Goal: Task Accomplishment & Management: Complete application form

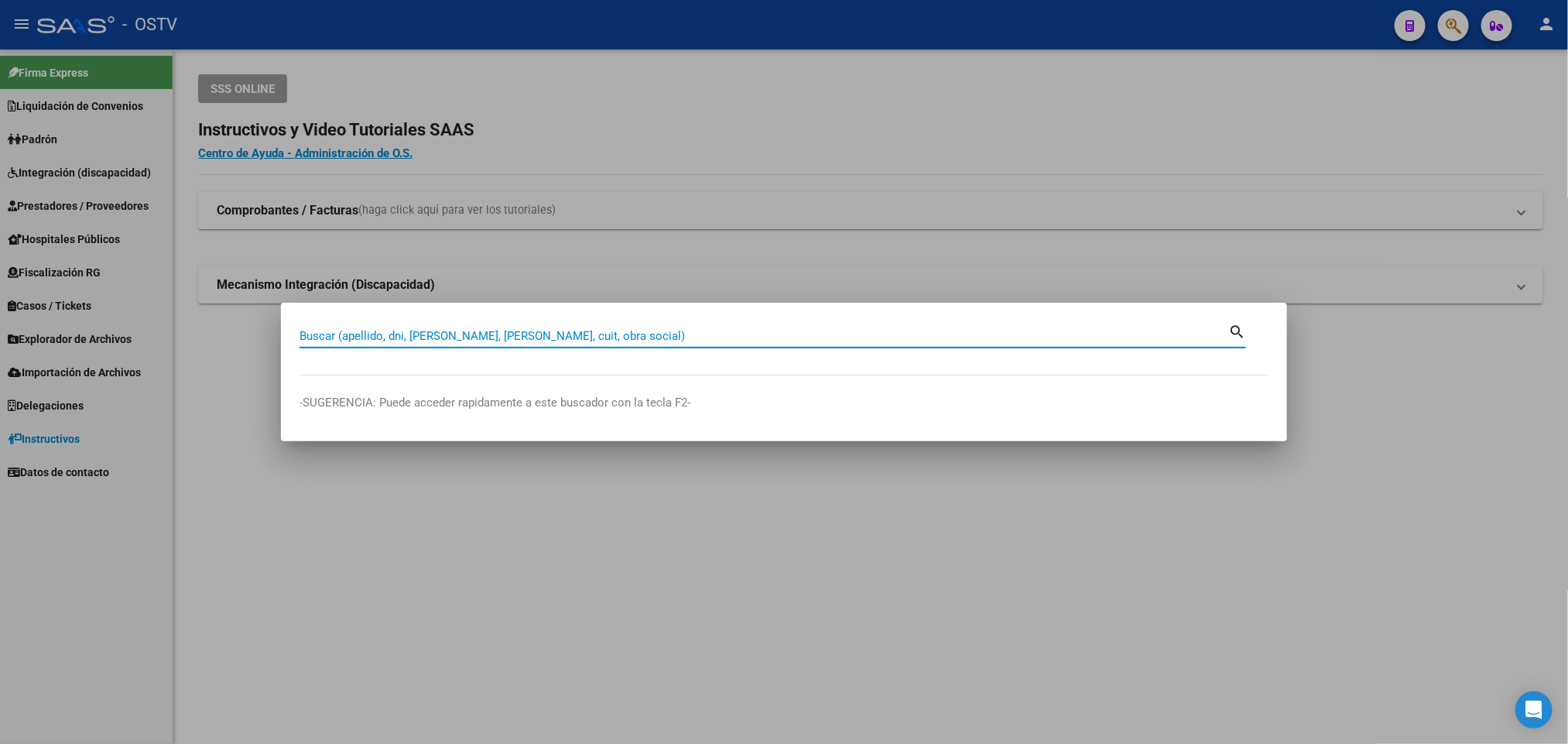
paste input "20278570976"
type input "20278570976"
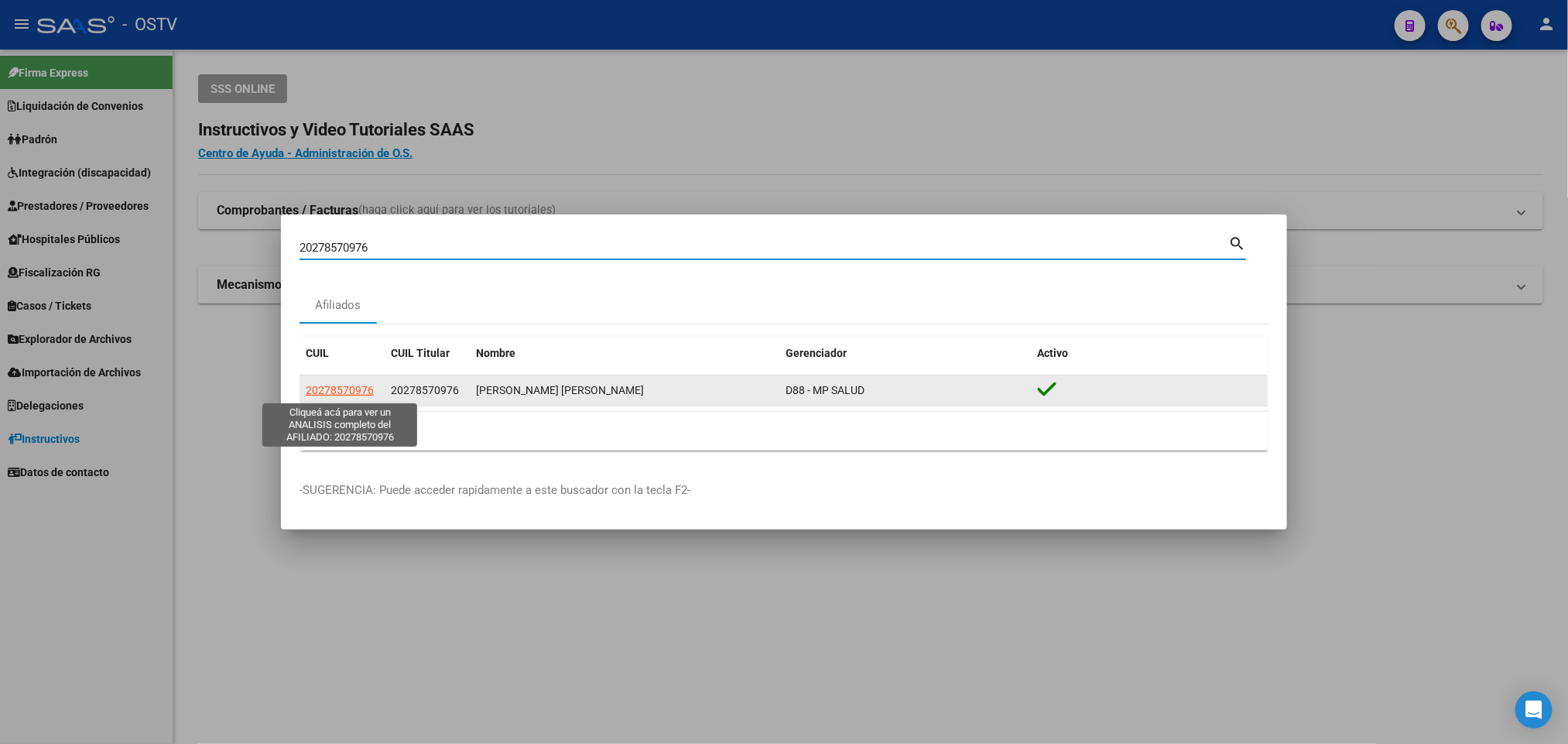
click at [321, 391] on span "20278570976" at bounding box center [339, 390] width 68 height 12
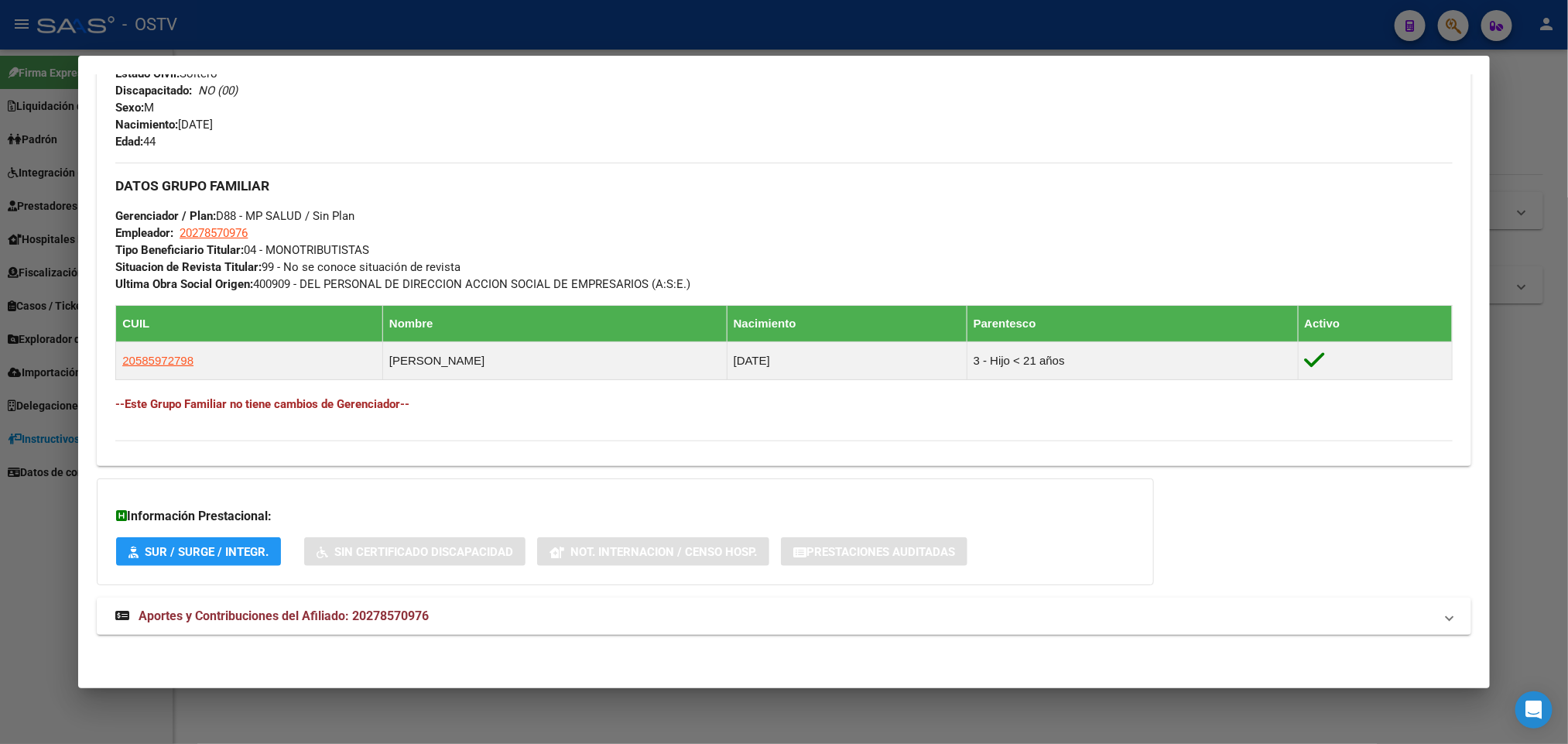
scroll to position [639, 0]
click at [411, 620] on span "Aportes y Contribuciones del Afiliado: 20278570976" at bounding box center [284, 616] width 290 height 15
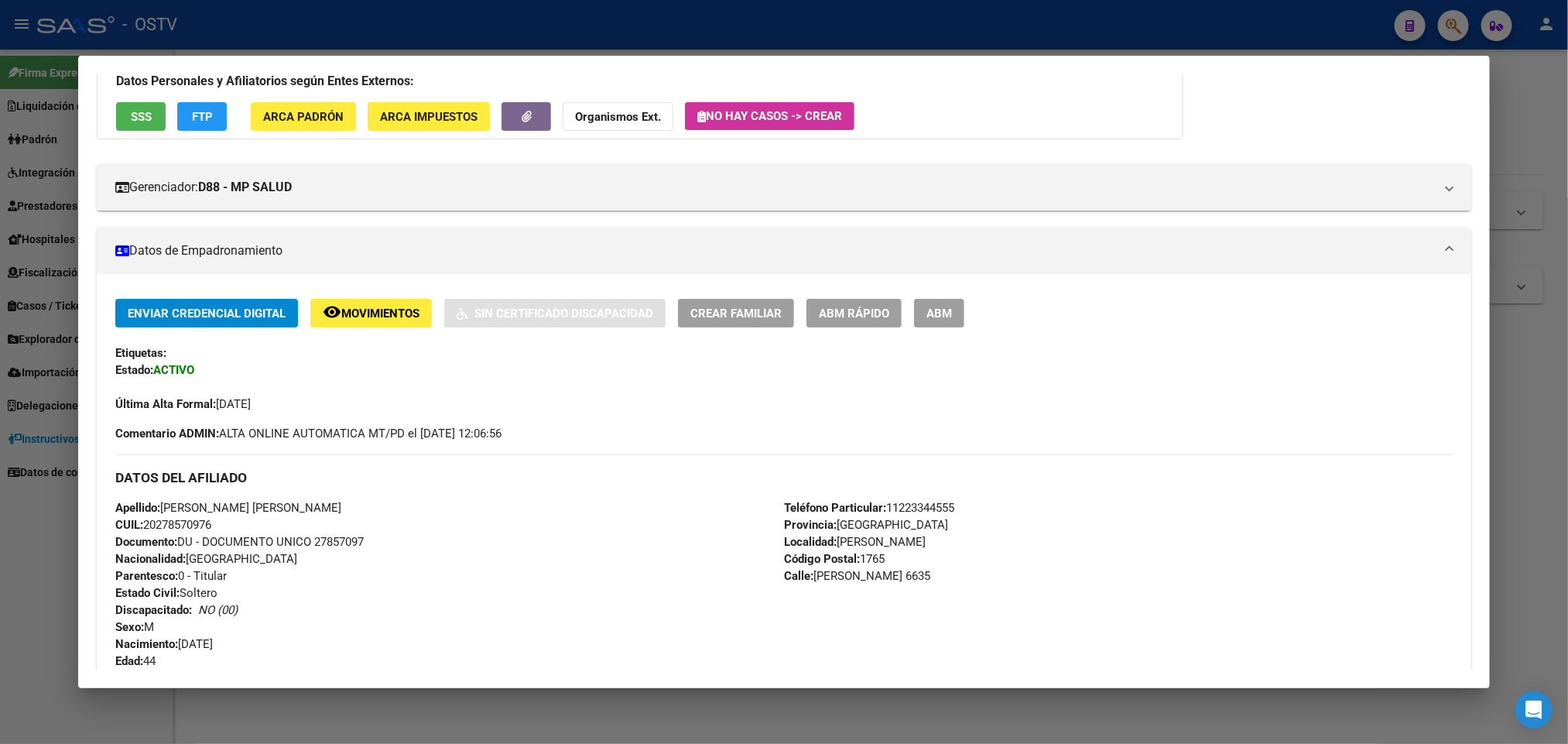
scroll to position [0, 0]
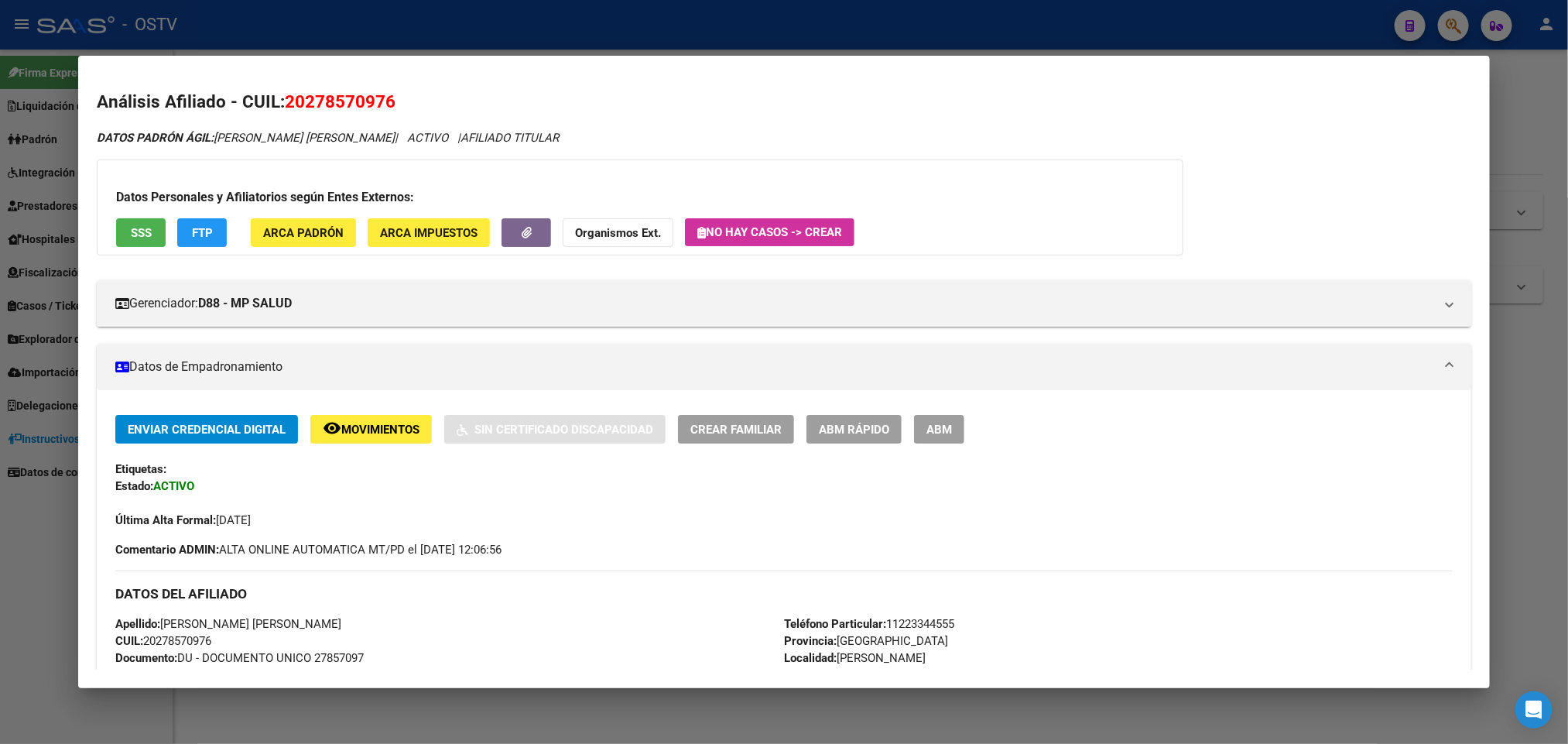
click at [791, 225] on span "No hay casos -> Crear" at bounding box center [769, 232] width 144 height 14
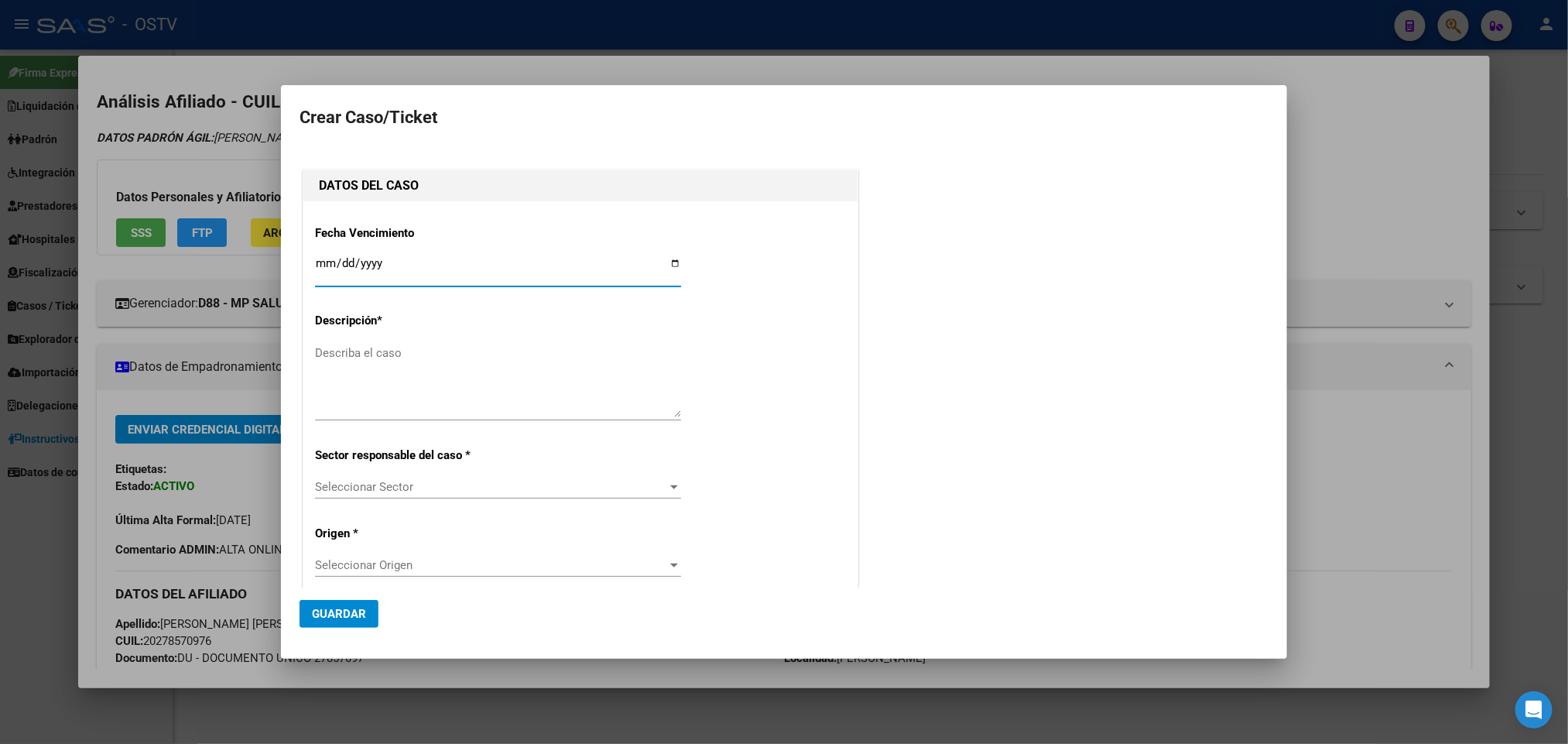
type input "20-27857097-6"
type input "ARIAS FRANCO ELIAN ROY"
click at [446, 360] on textarea "Describa el caso" at bounding box center [498, 381] width 366 height 73
click at [330, 265] on input "Ingresar fecha" at bounding box center [498, 269] width 366 height 25
type input "2025-08-20"
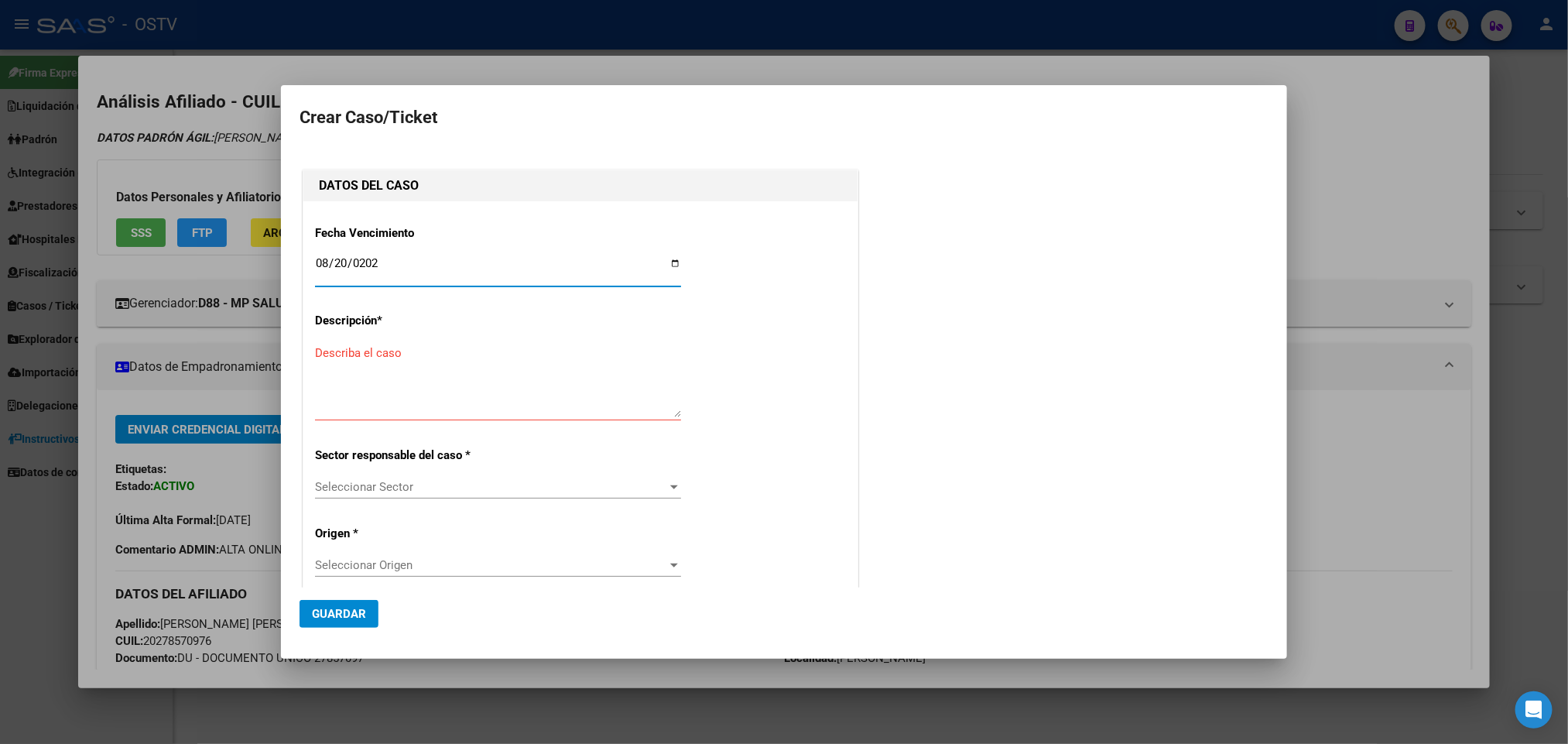
click at [340, 370] on textarea "Describa el caso" at bounding box center [498, 381] width 366 height 73
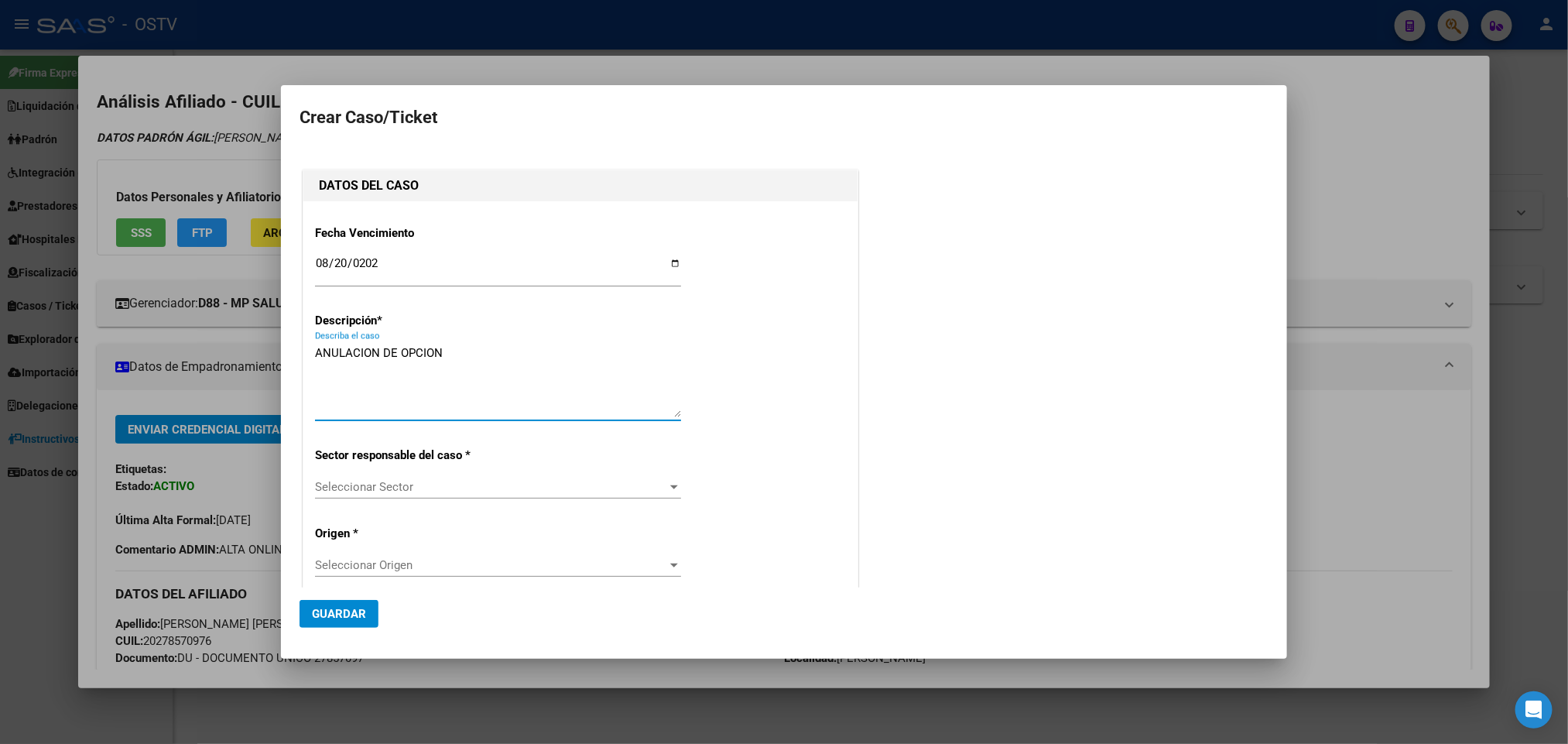
type textarea "ANULACION DE OPCION"
click at [465, 490] on span "Seleccionar Sector" at bounding box center [491, 486] width 352 height 14
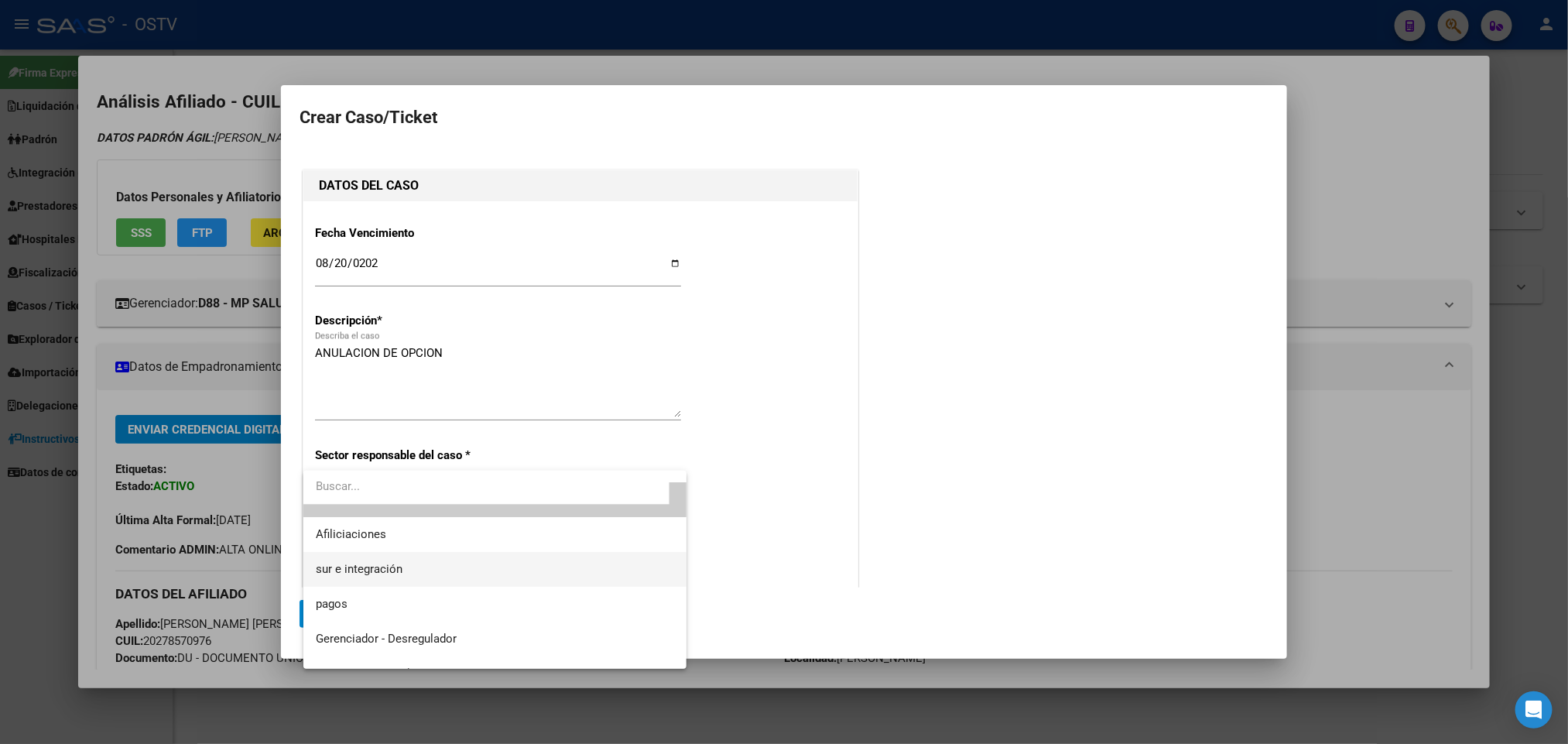
scroll to position [45, 0]
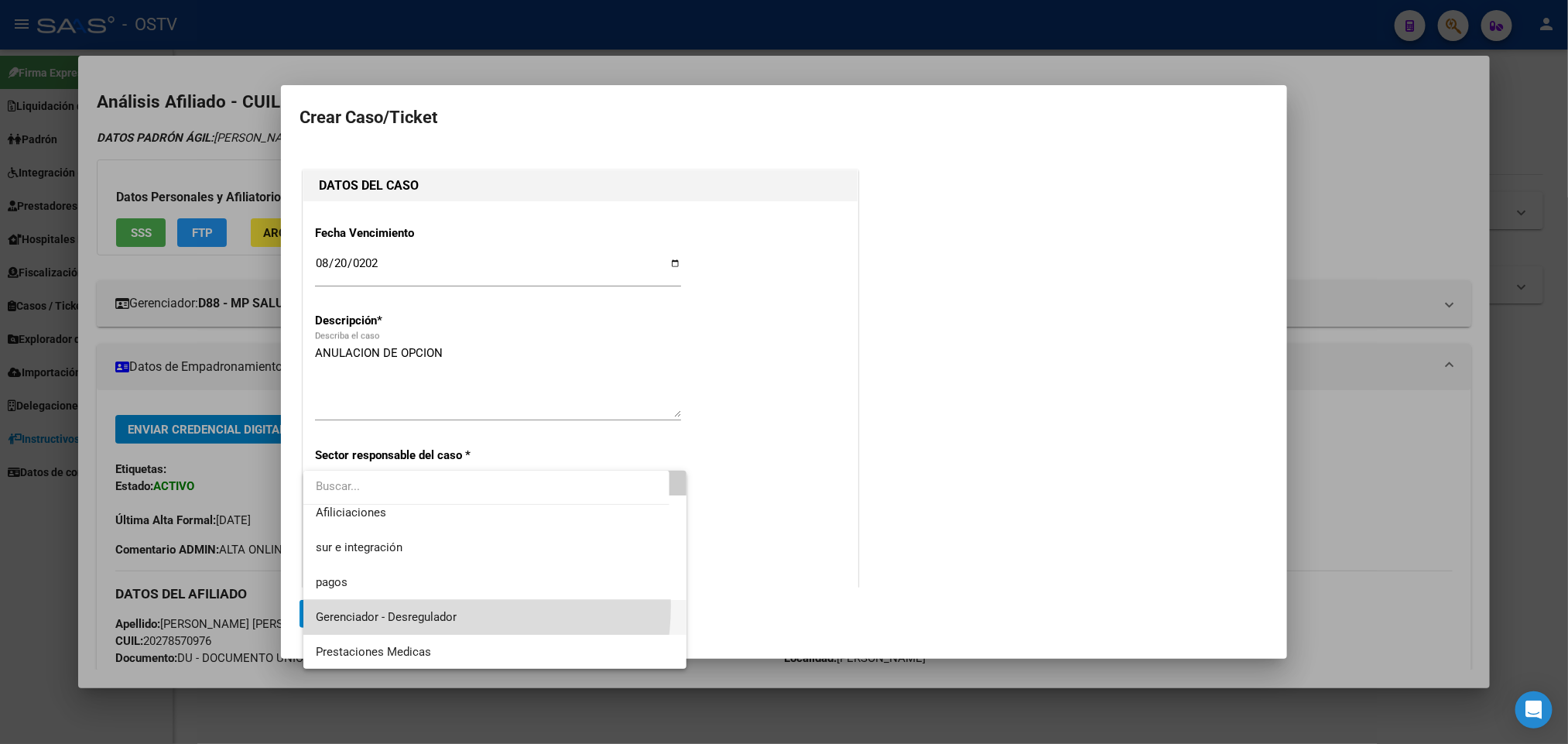
click at [412, 604] on span "Gerenciador - Desregulador" at bounding box center [495, 618] width 359 height 35
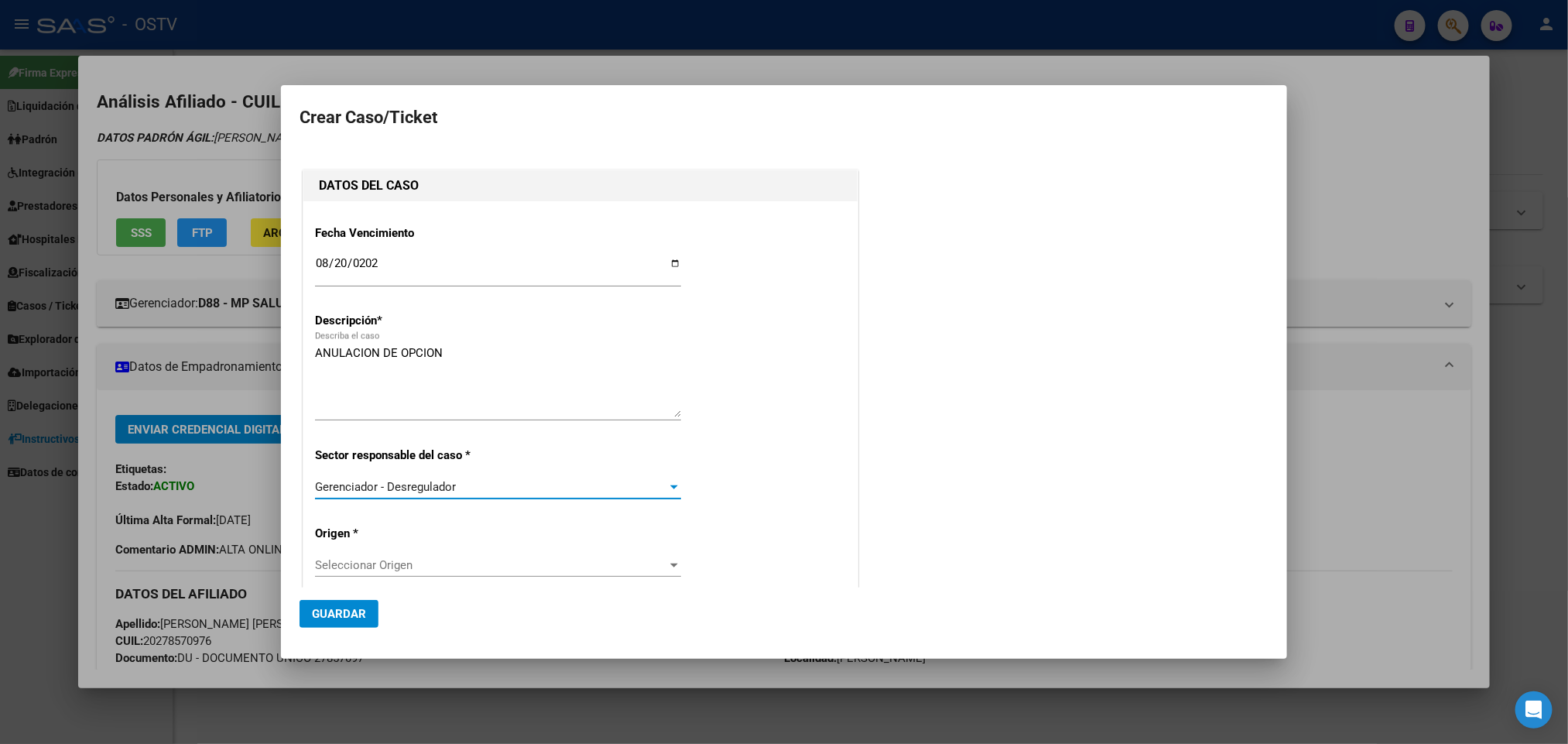
click at [446, 489] on span "Gerenciador - Desregulador" at bounding box center [385, 486] width 141 height 14
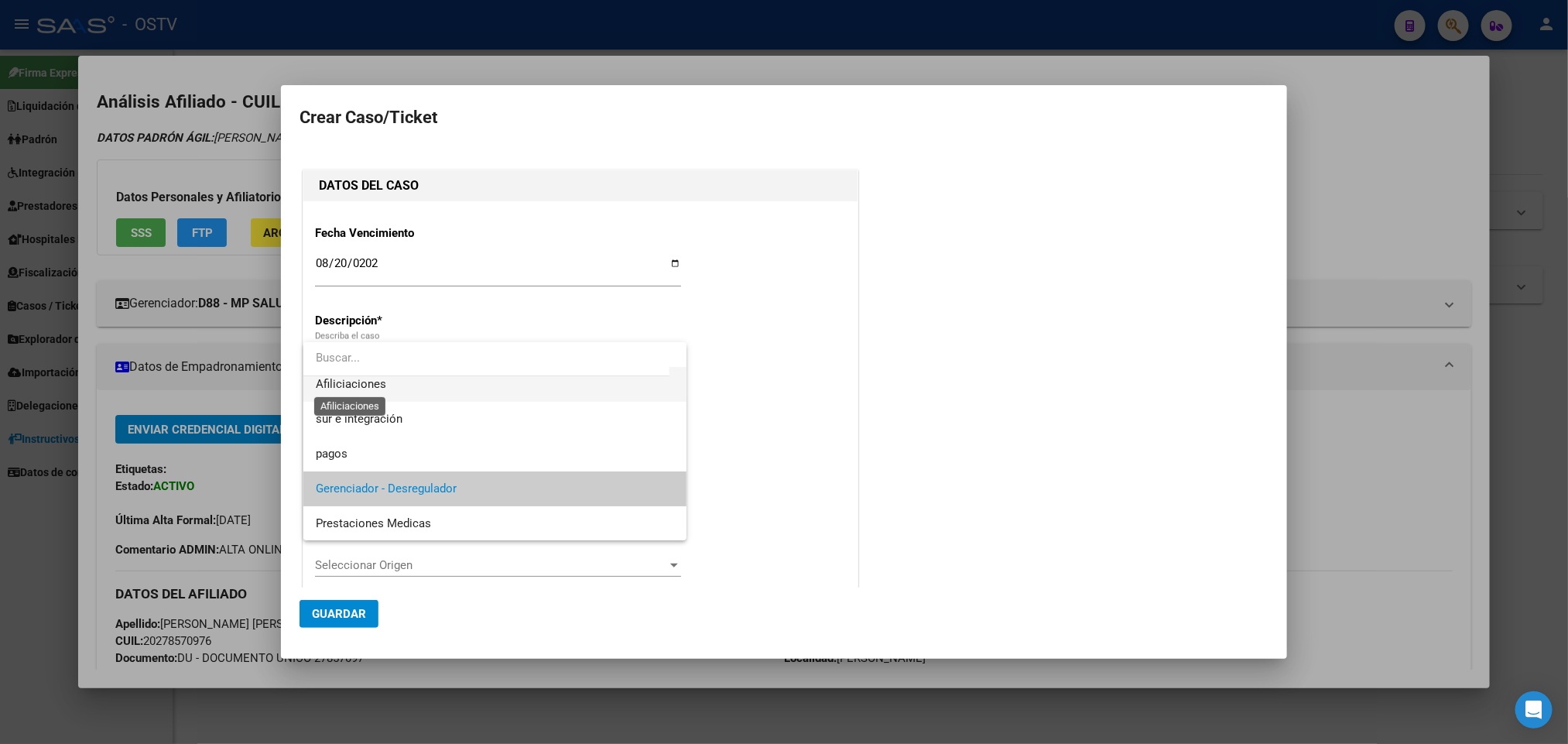
click at [379, 386] on span "Afiliciaciones" at bounding box center [351, 384] width 70 height 14
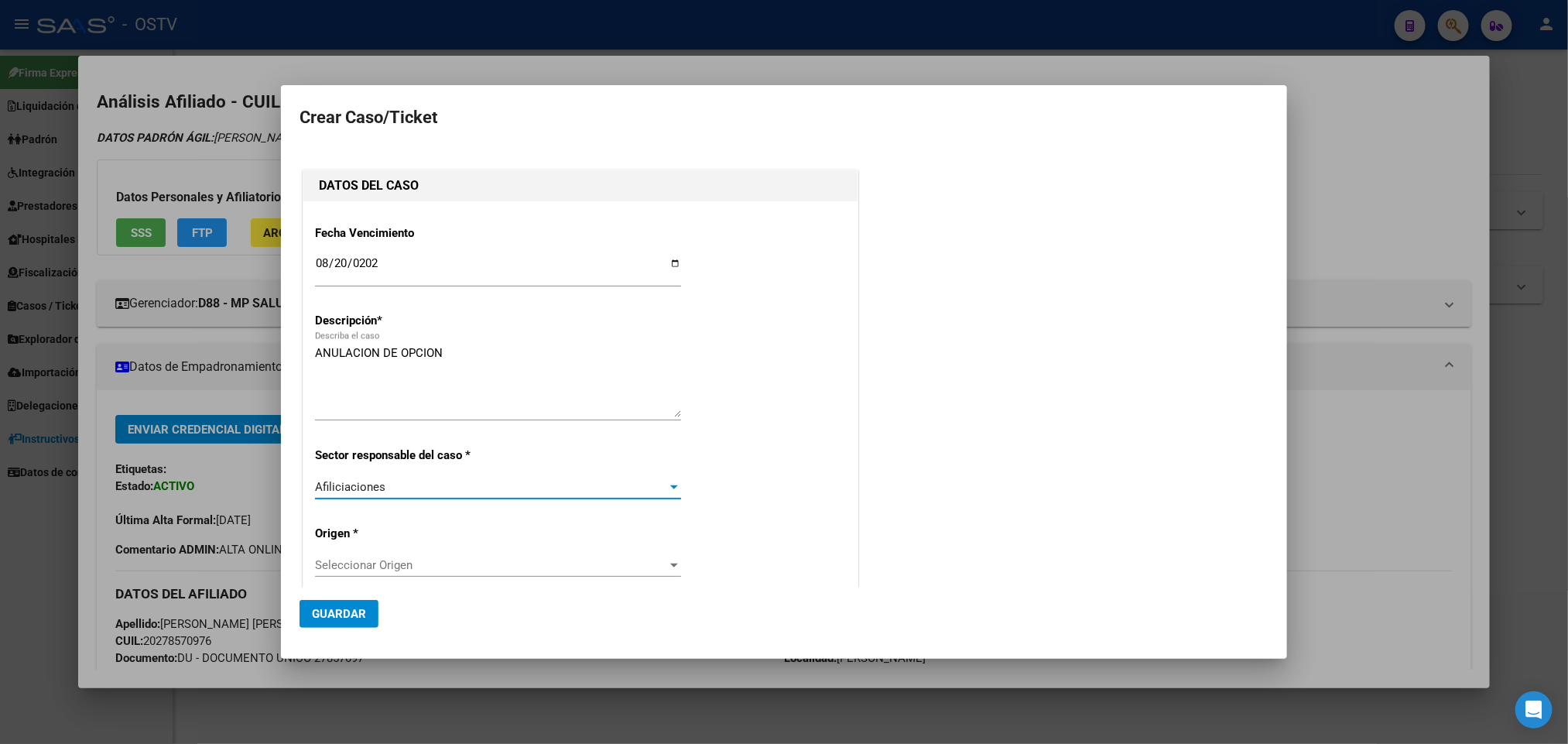
click at [413, 555] on div "Seleccionar Origen Seleccionar Origen" at bounding box center [498, 565] width 366 height 23
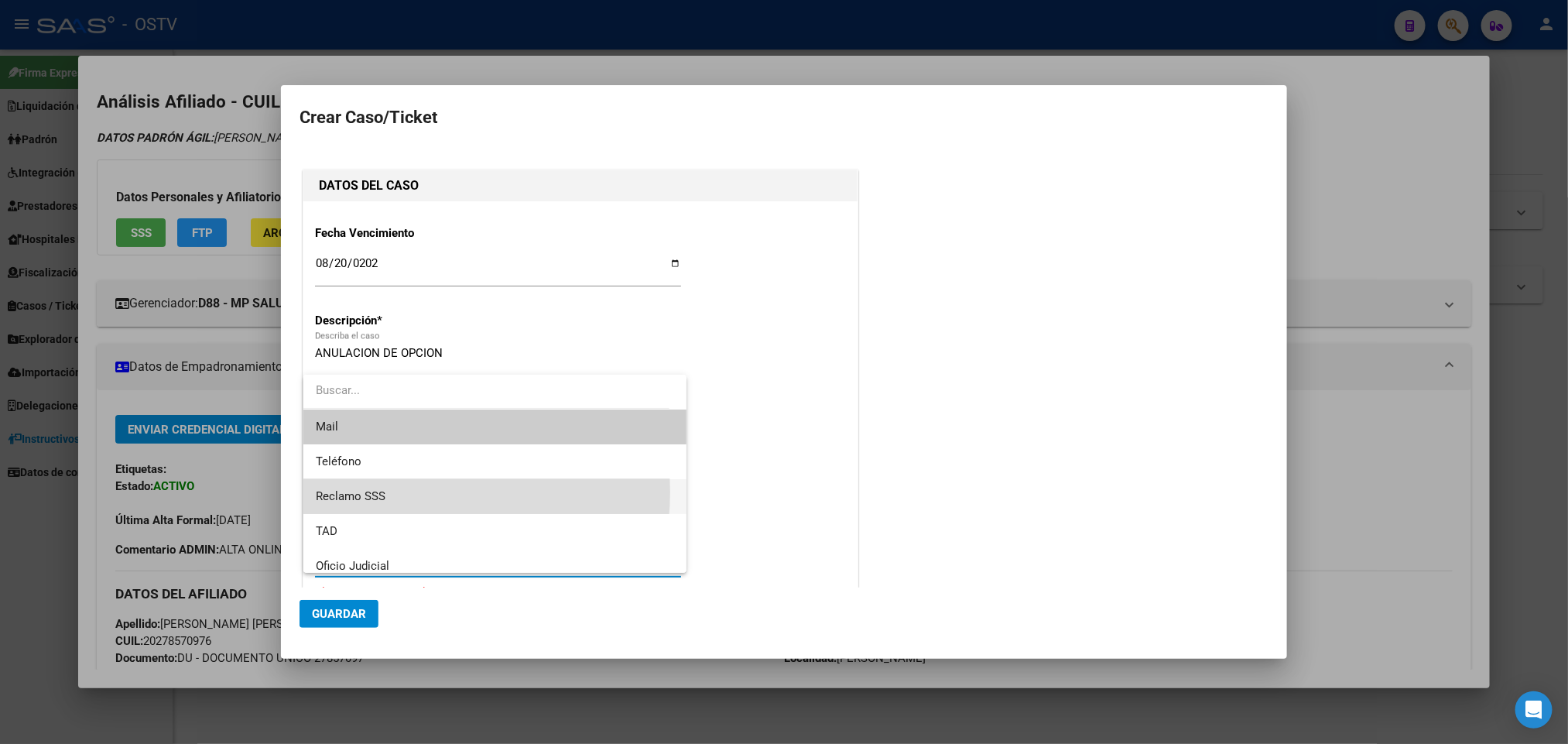
click at [398, 492] on span "Reclamo SSS" at bounding box center [495, 496] width 359 height 35
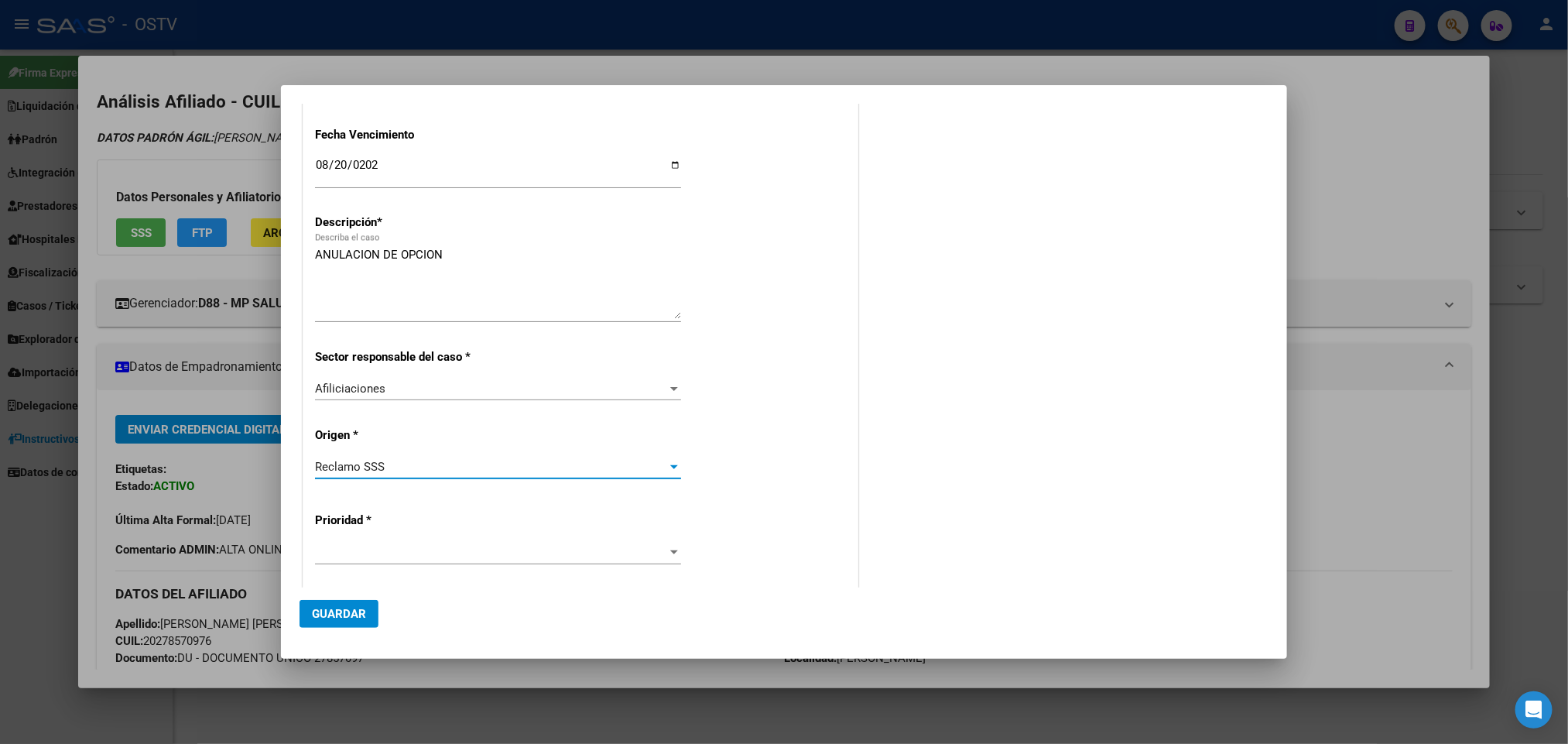
scroll to position [340, 0]
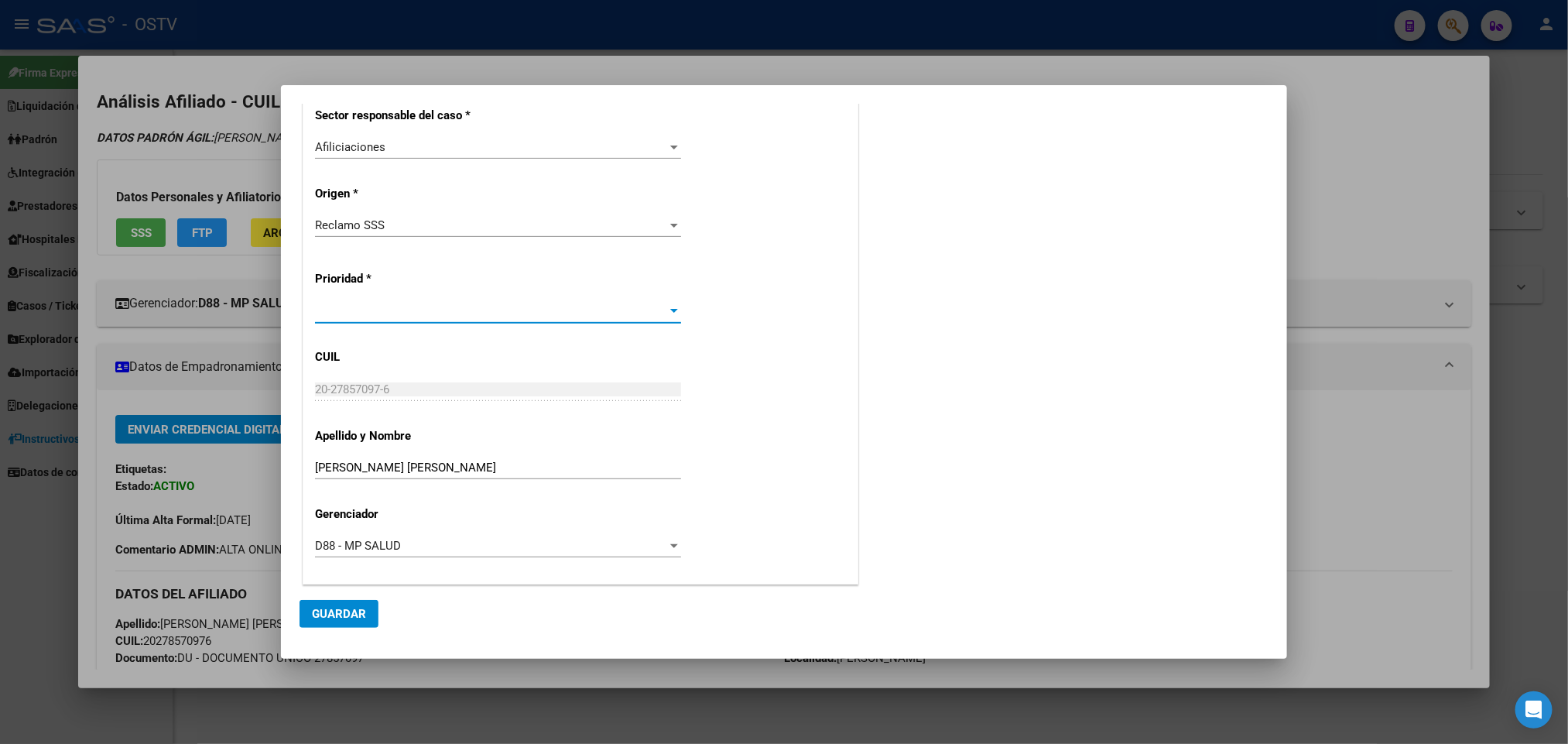
click at [404, 314] on span at bounding box center [491, 311] width 352 height 14
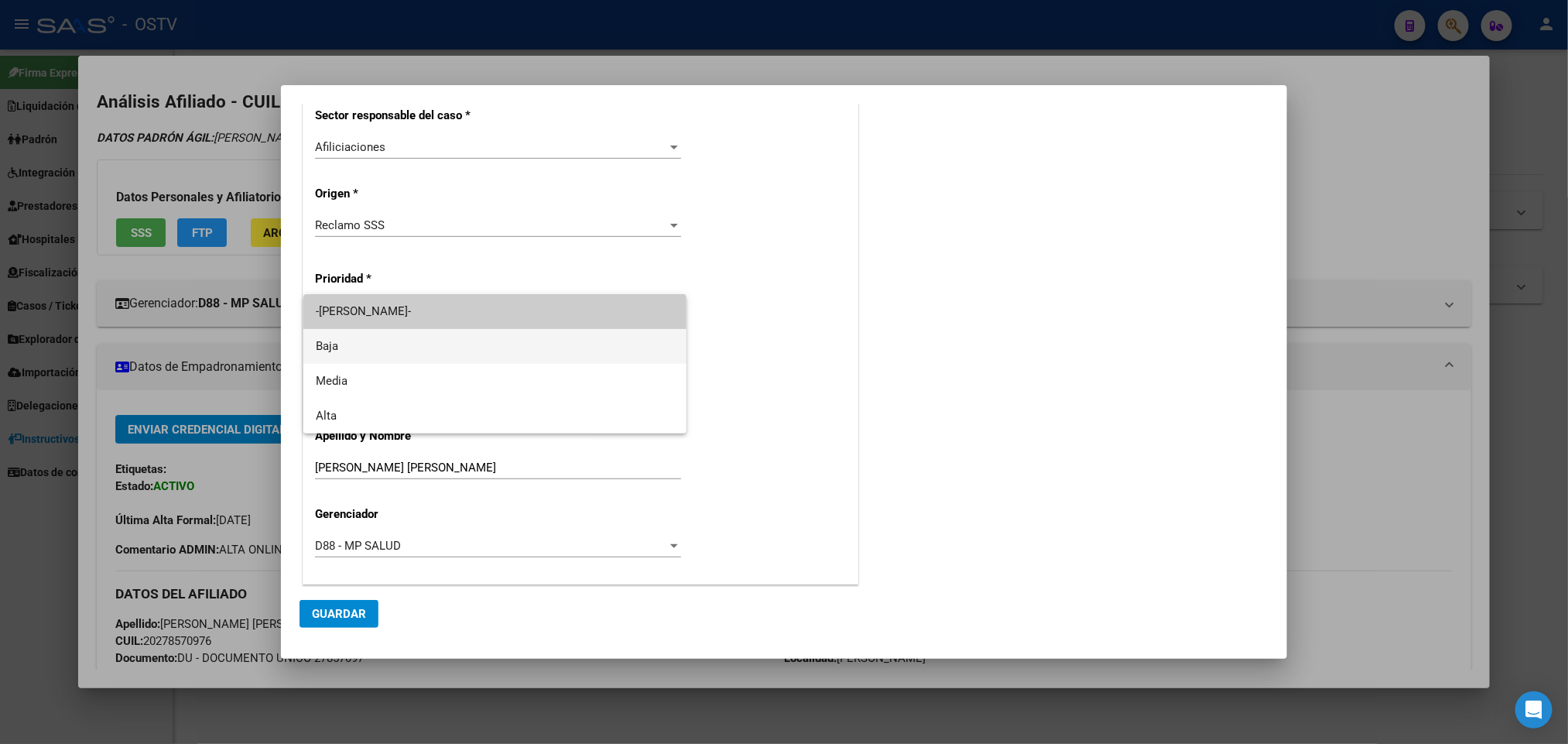
click at [394, 340] on span "Baja" at bounding box center [495, 347] width 359 height 35
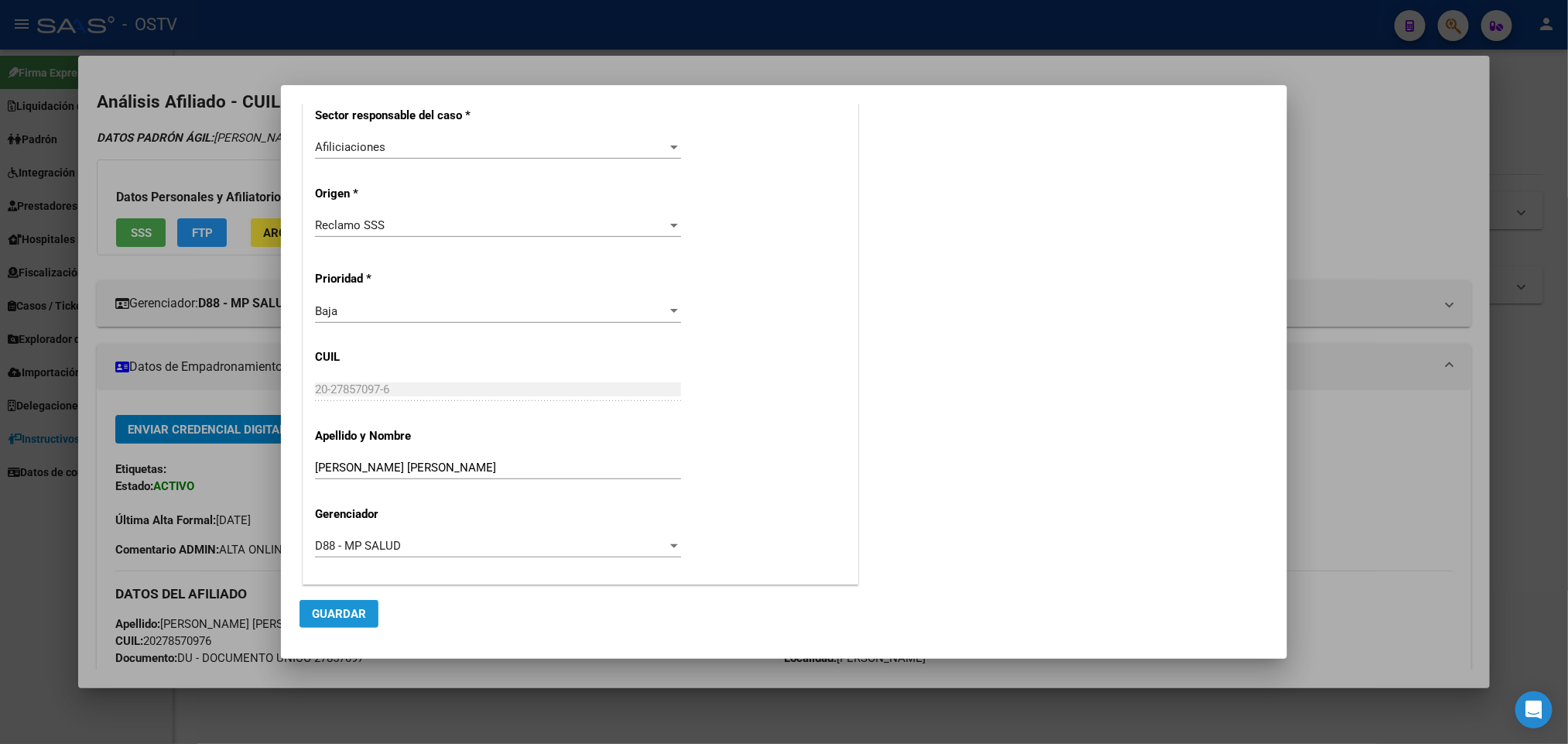
click at [332, 607] on span "Guardar" at bounding box center [339, 614] width 54 height 14
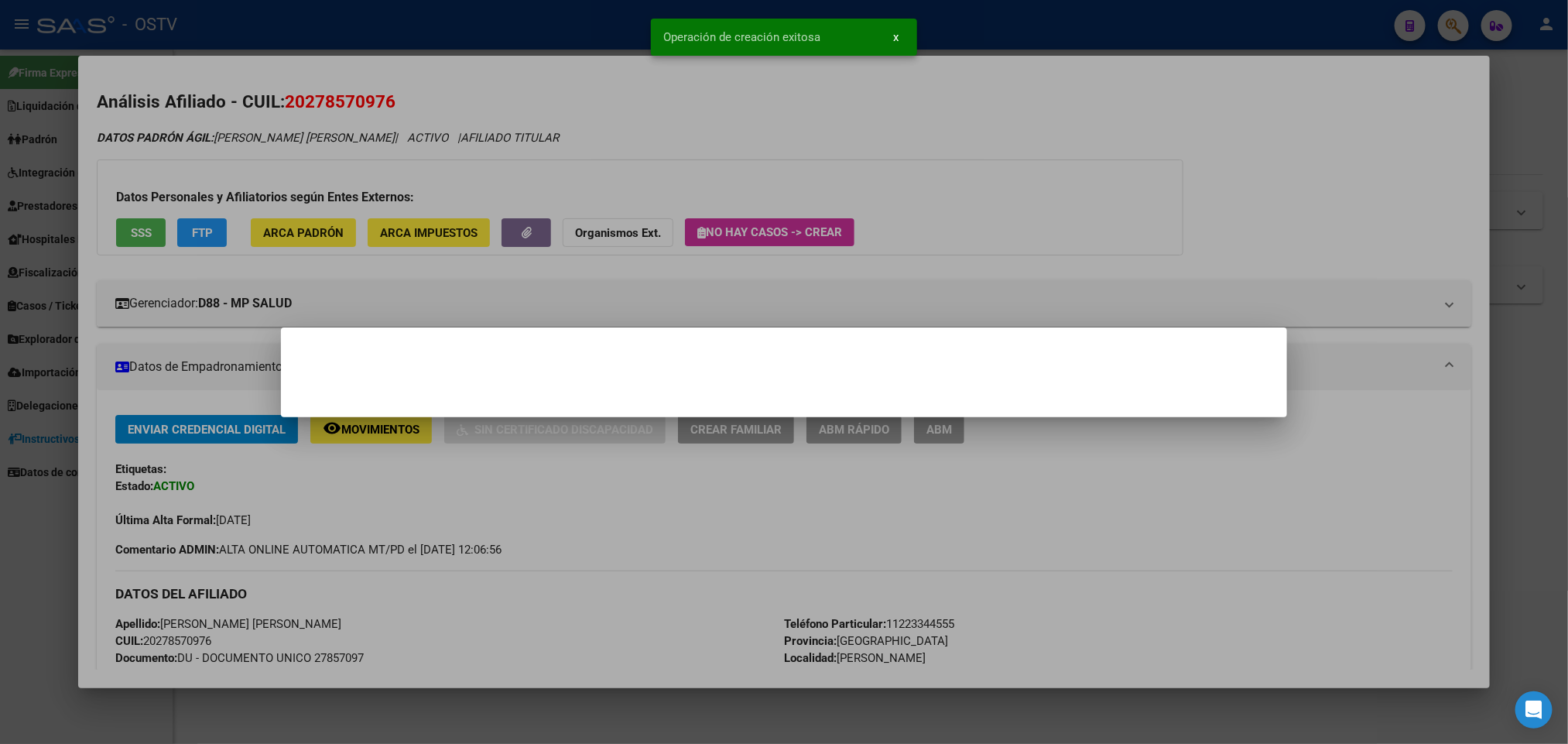
scroll to position [0, 0]
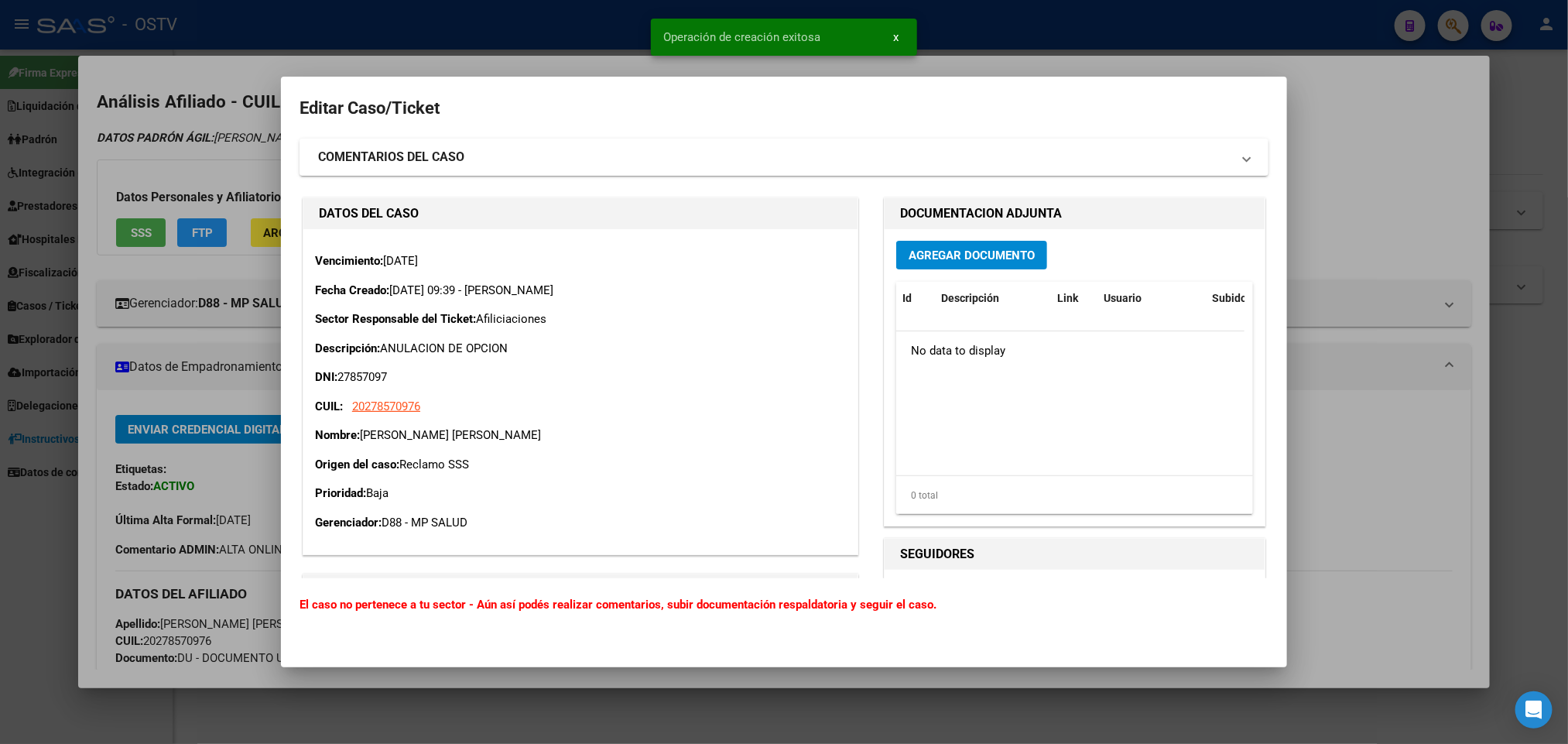
click at [952, 263] on button "Agregar Documento" at bounding box center [971, 255] width 151 height 29
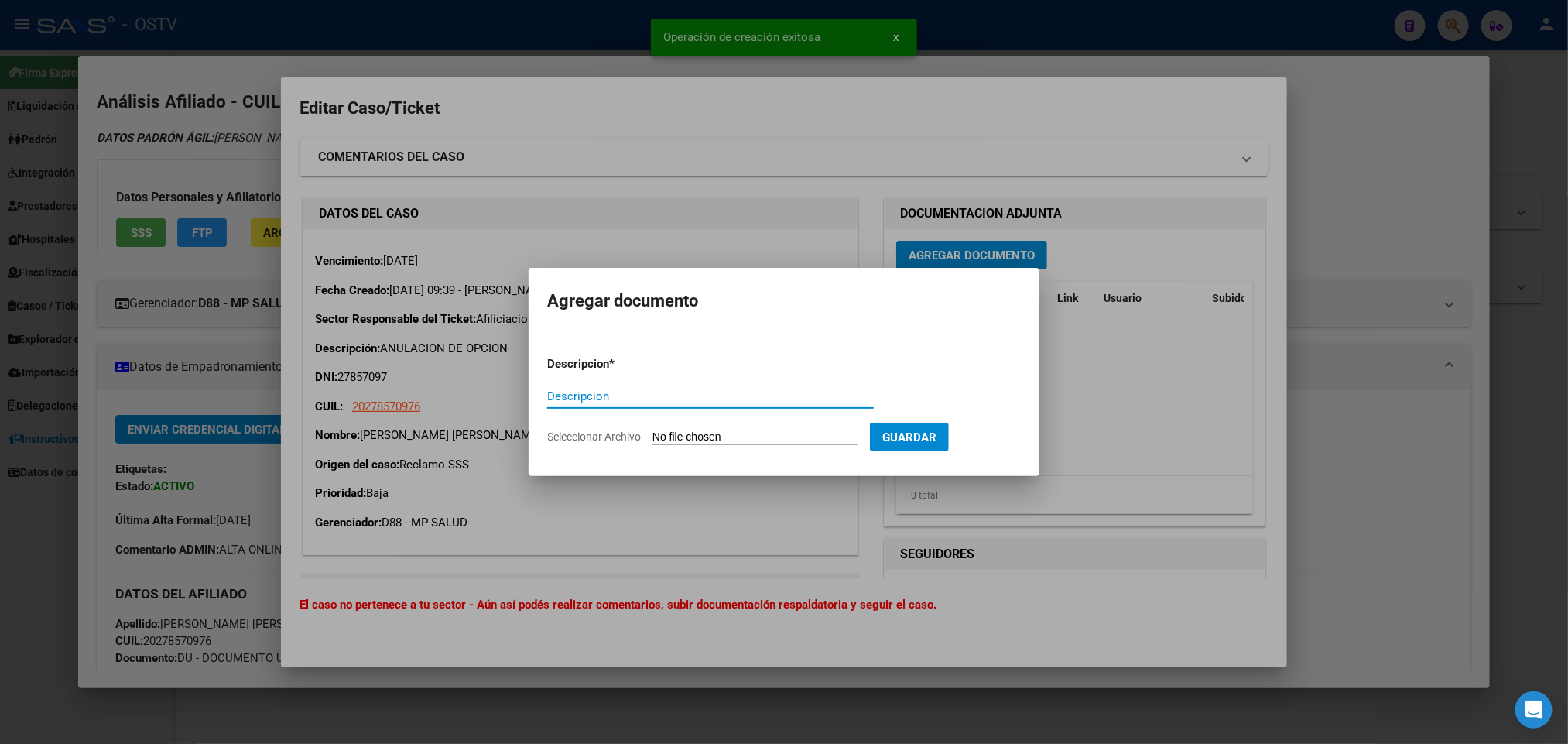
click at [737, 442] on input "Seleccionar Archivo" at bounding box center [755, 438] width 205 height 15
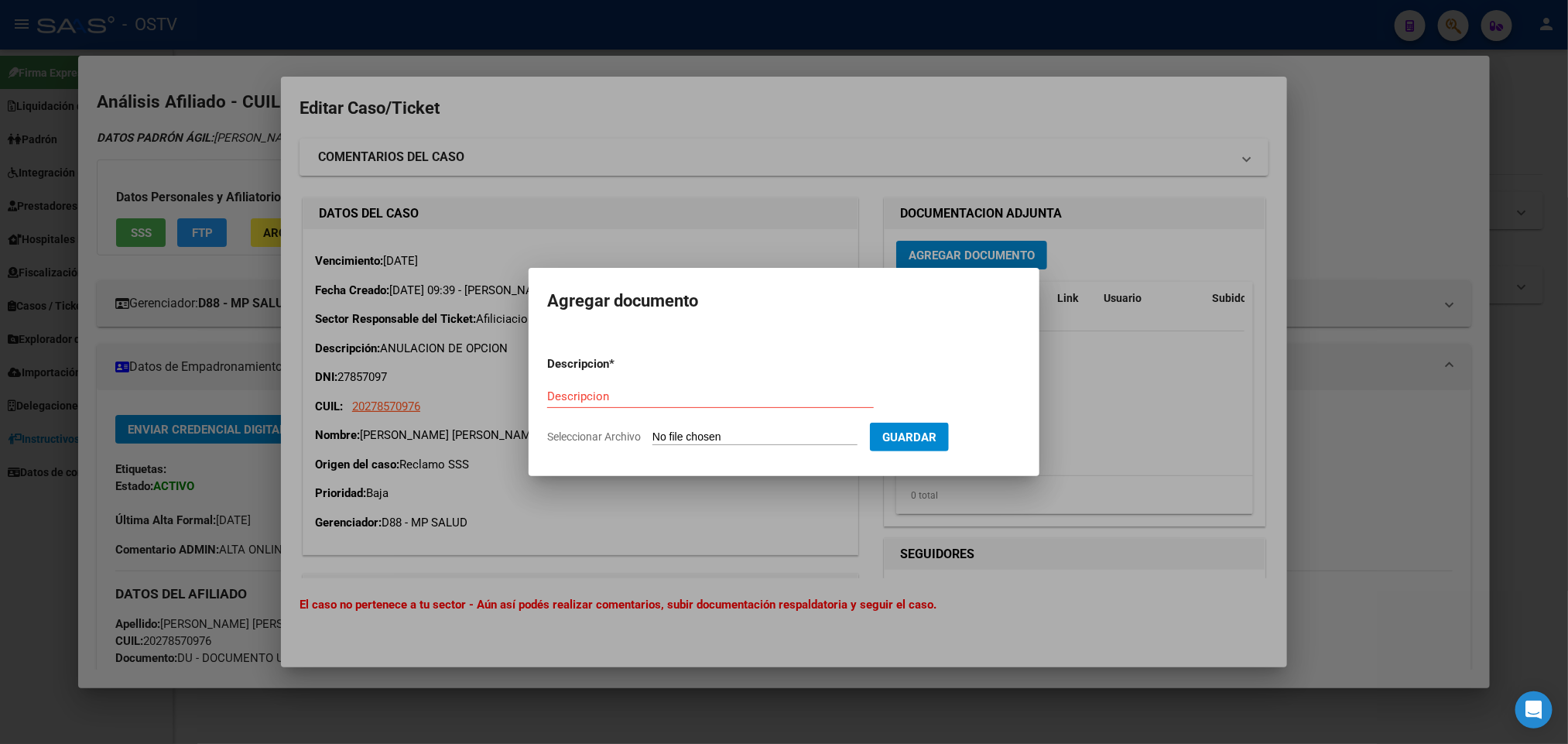
type input "C:\fakepath\CONSTANCIA ANULACION ARIAS FRANCO ELIAN ROY.pdf"
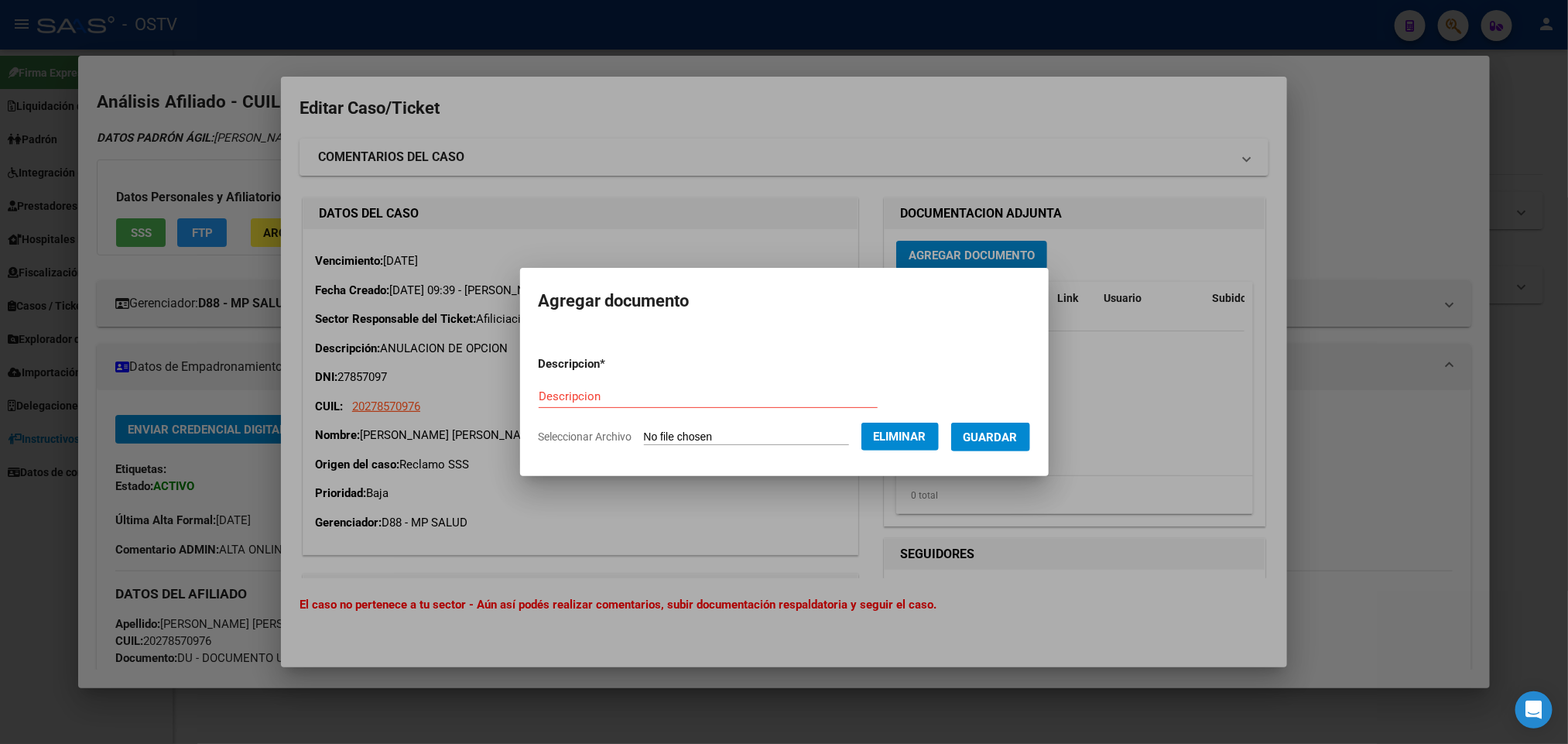
click at [565, 391] on input "Descripcion" at bounding box center [708, 396] width 339 height 14
type input "Constancia de anulacion"
click at [980, 439] on span "Guardar" at bounding box center [990, 437] width 54 height 14
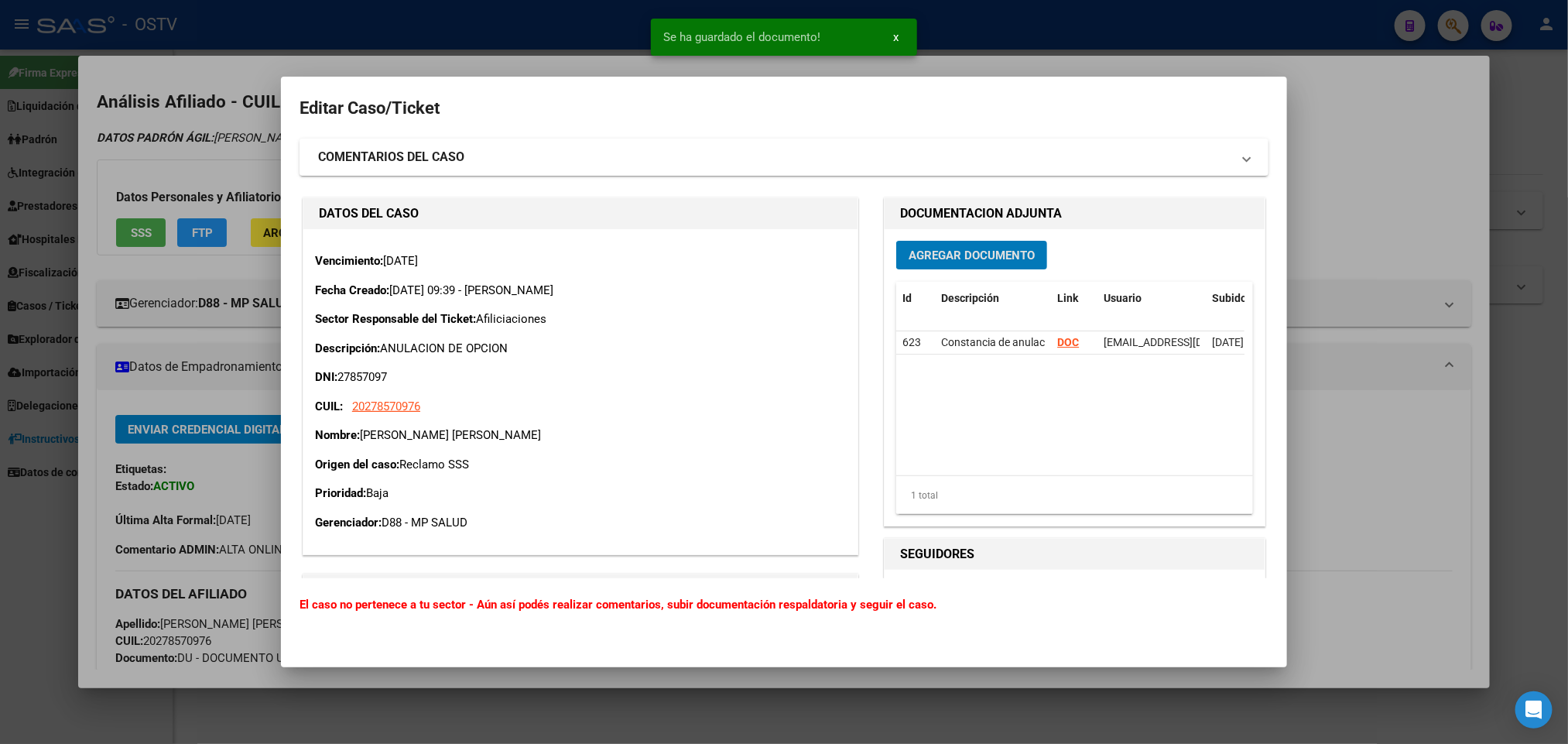
click at [1353, 188] on div at bounding box center [784, 372] width 1568 height 744
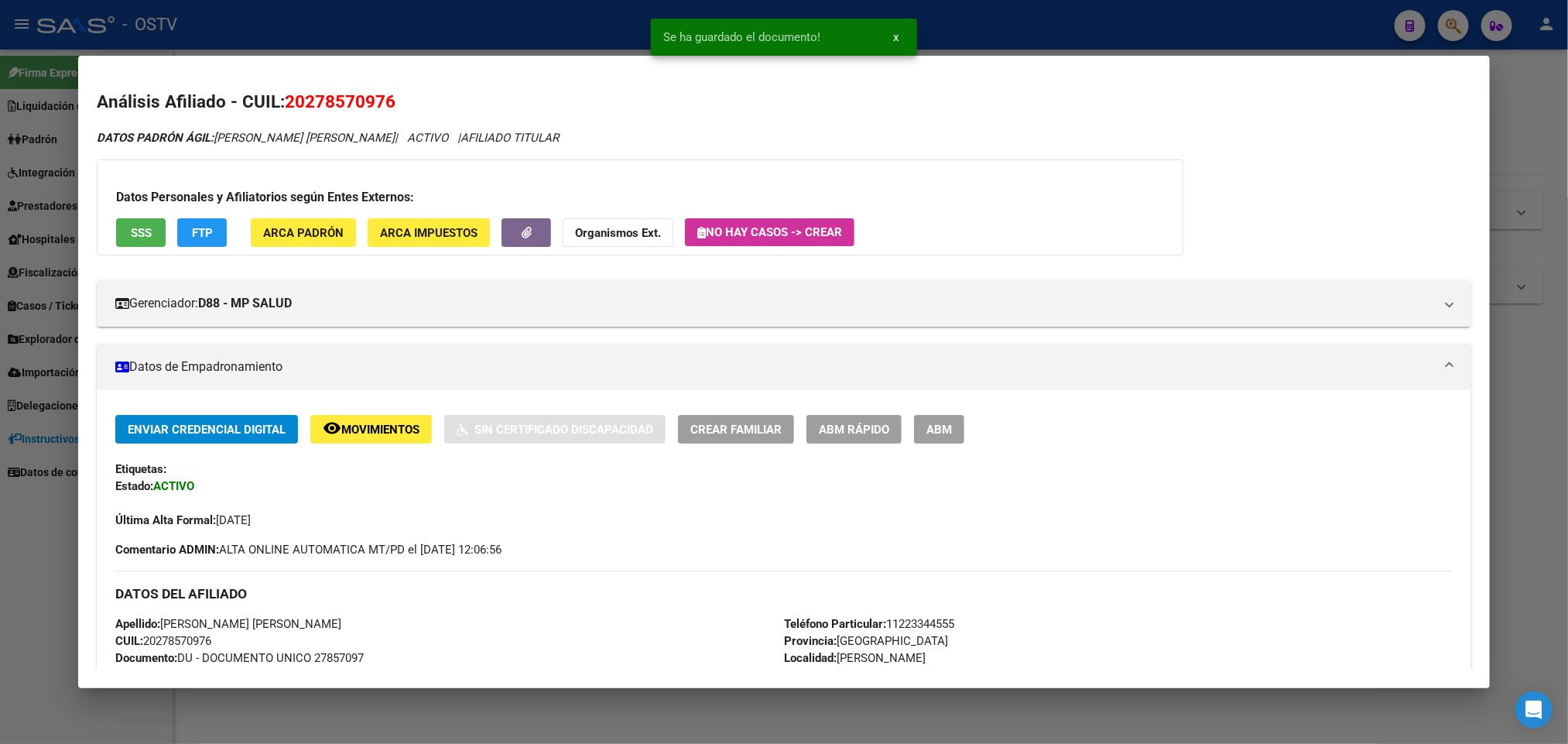
click at [926, 425] on span "ABM" at bounding box center [938, 429] width 26 height 14
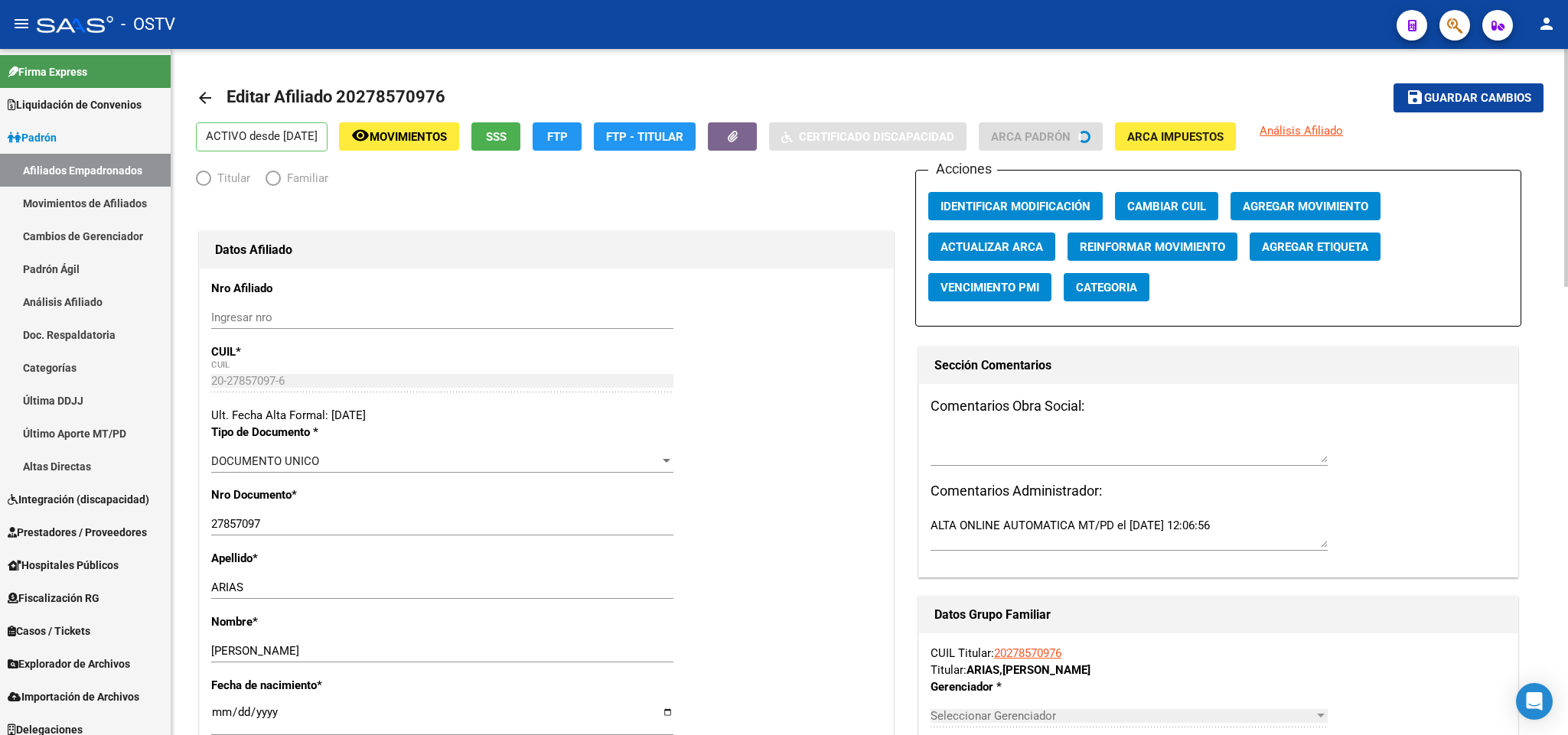
radio input "true"
type input "20-27857097-6"
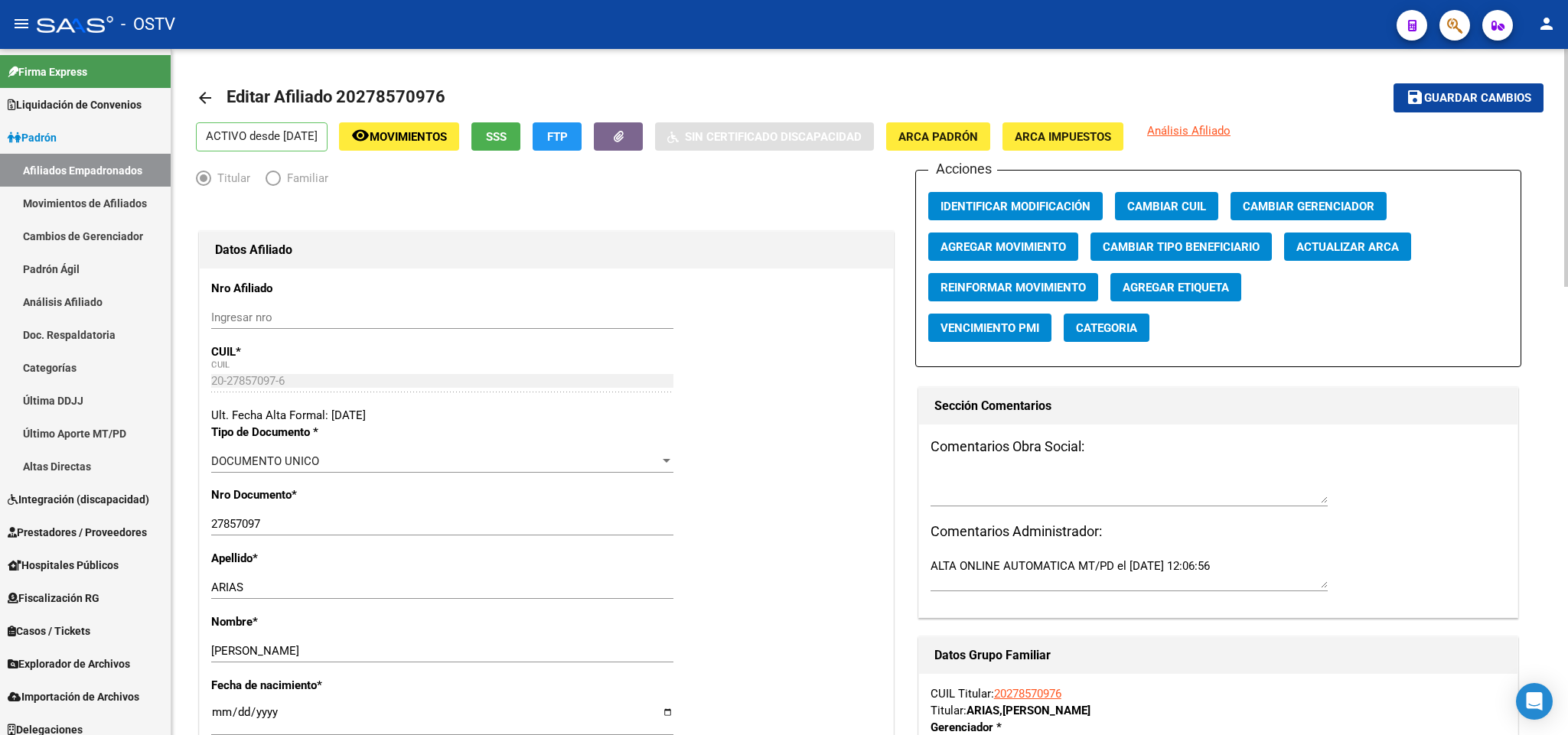
click at [1013, 254] on span "Agregar Movimiento" at bounding box center [1003, 246] width 126 height 14
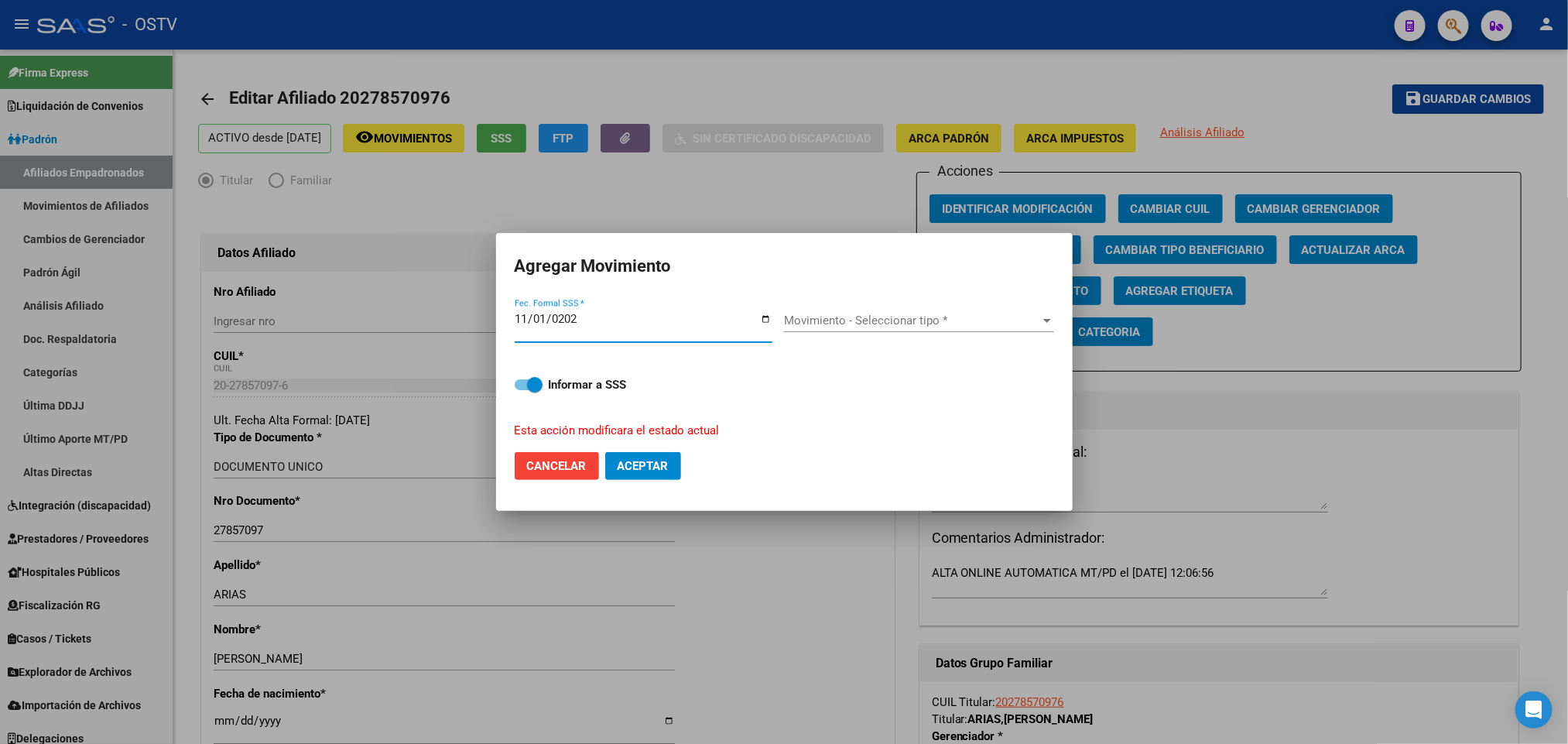
type input "2024-11-01"
click at [860, 320] on span "Movimiento - Seleccionar tipo *" at bounding box center [912, 320] width 256 height 14
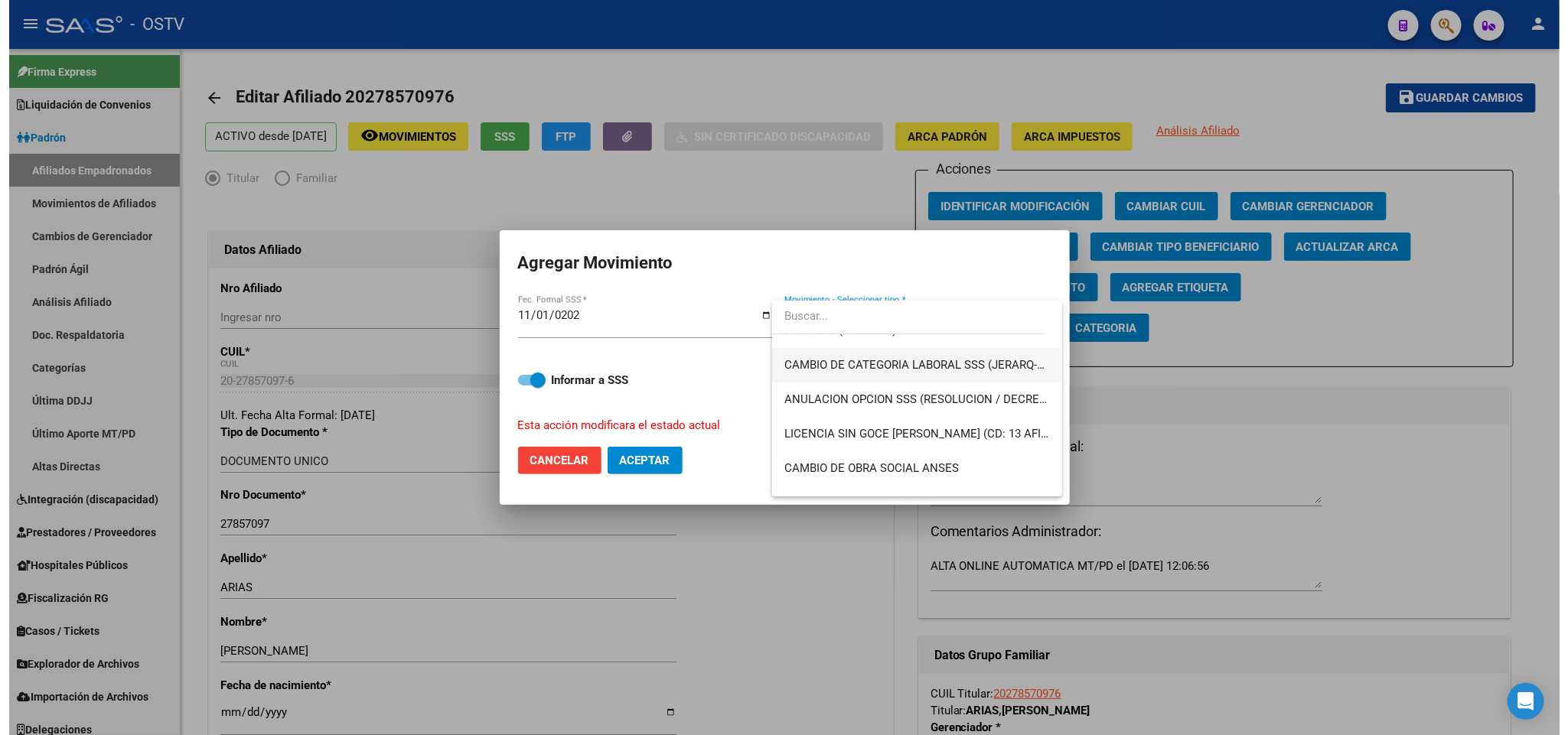
scroll to position [229, 0]
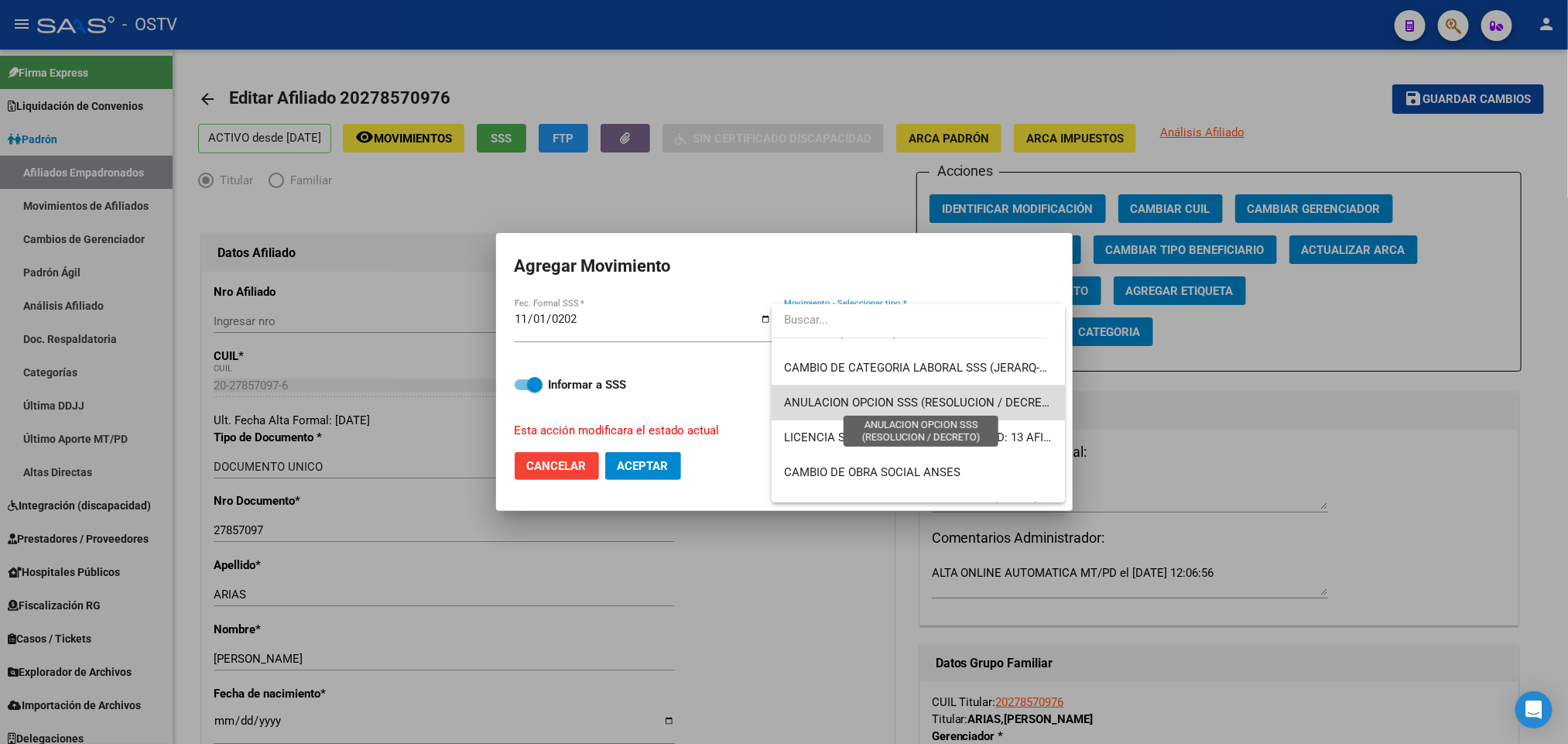
click at [978, 400] on span "ANULACION OPCION SSS (RESOLUCION / DECRETO)" at bounding box center [922, 402] width 276 height 14
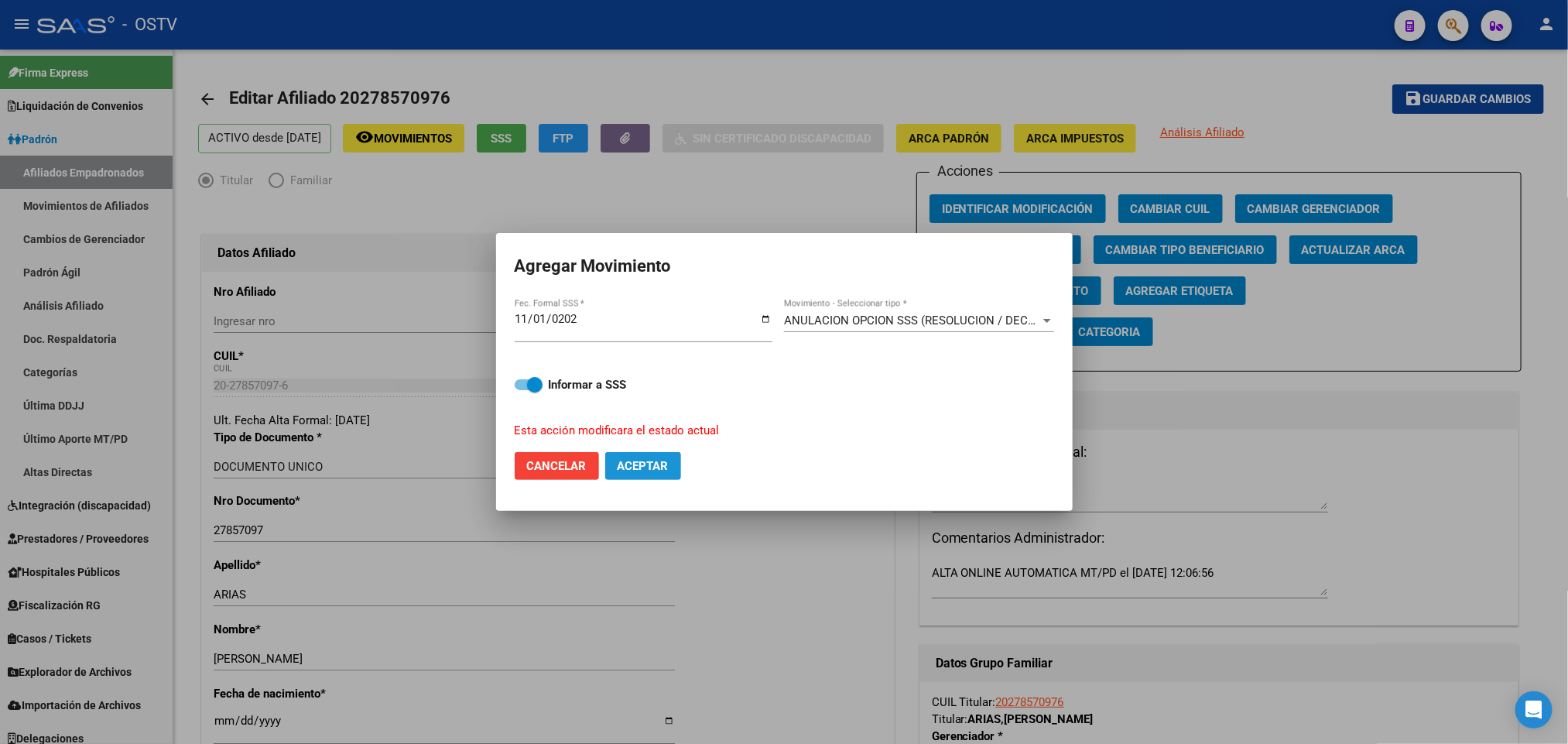
click at [630, 470] on span "Aceptar" at bounding box center [643, 466] width 51 height 14
checkbox input "false"
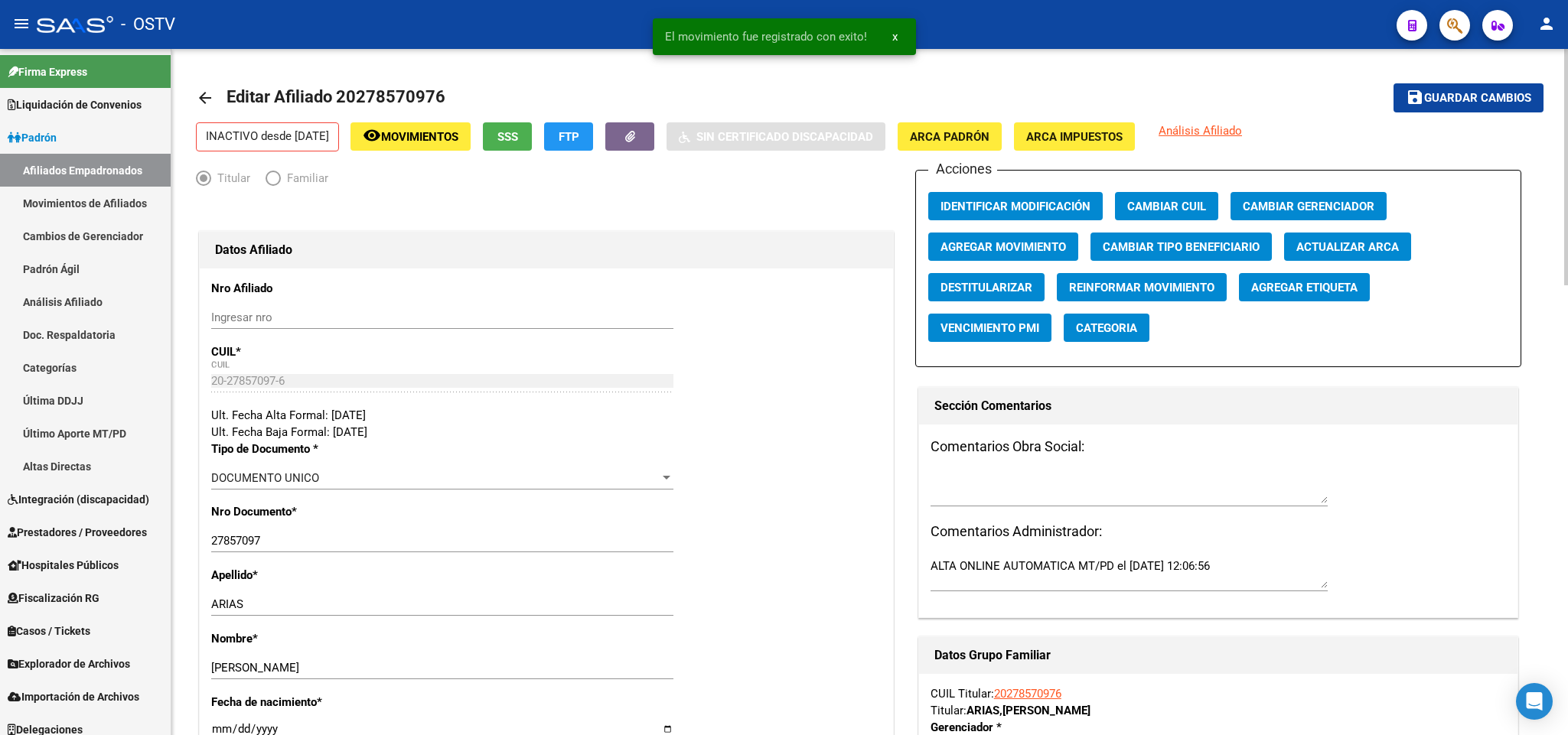
click at [202, 99] on mat-icon "arrow_back" at bounding box center [205, 98] width 19 height 19
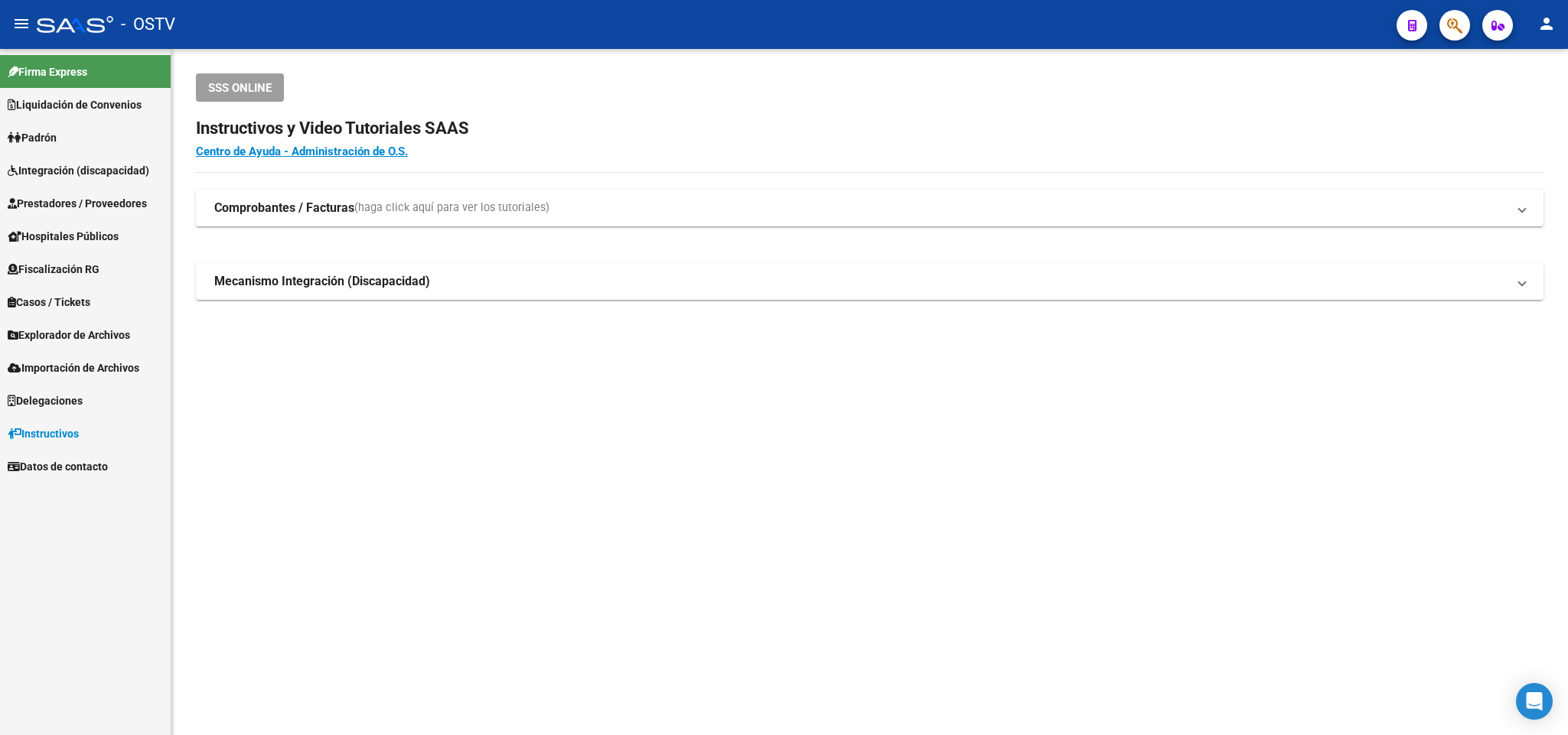
click at [72, 140] on link "Padrón" at bounding box center [85, 137] width 171 height 33
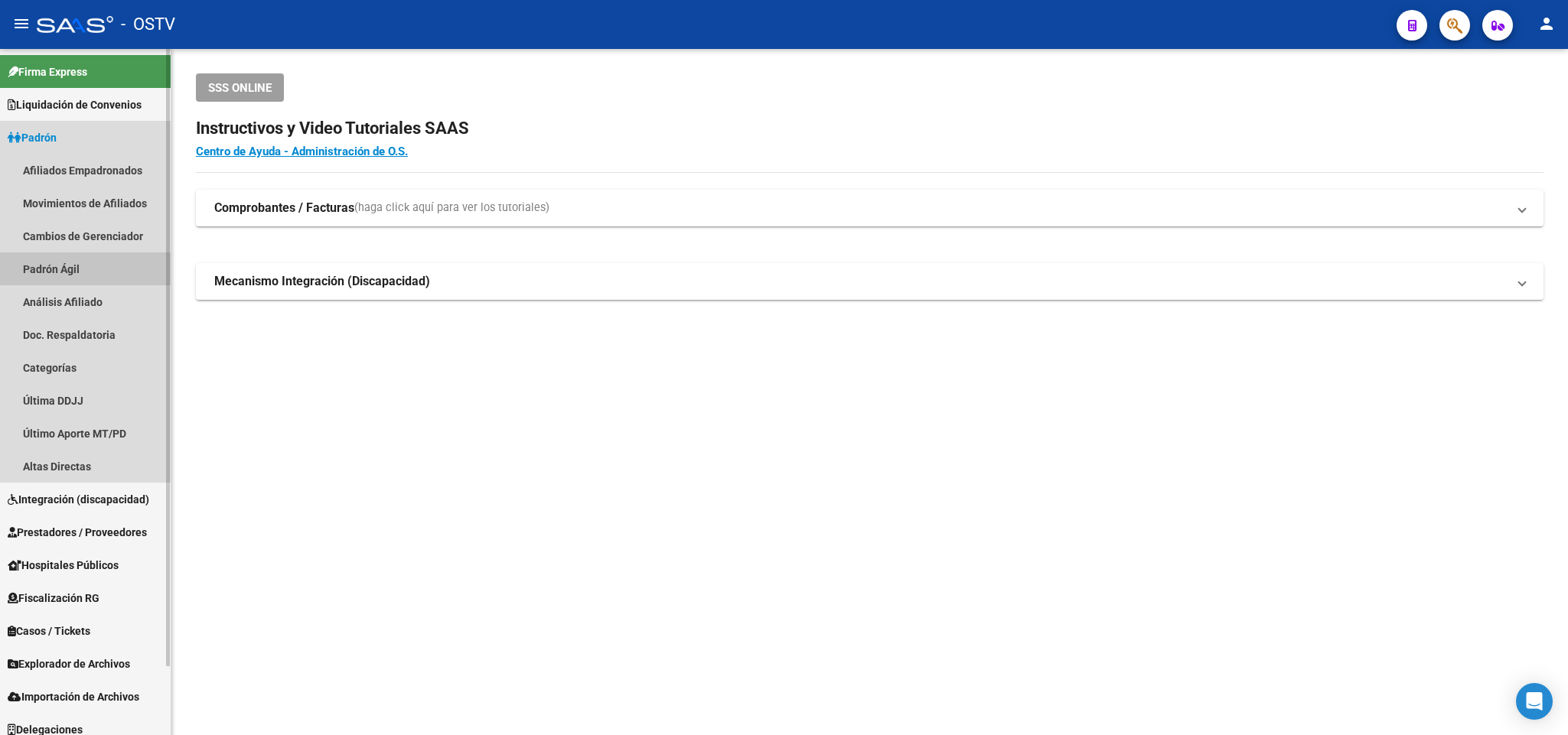
click at [92, 262] on link "Padrón Ágil" at bounding box center [85, 268] width 171 height 33
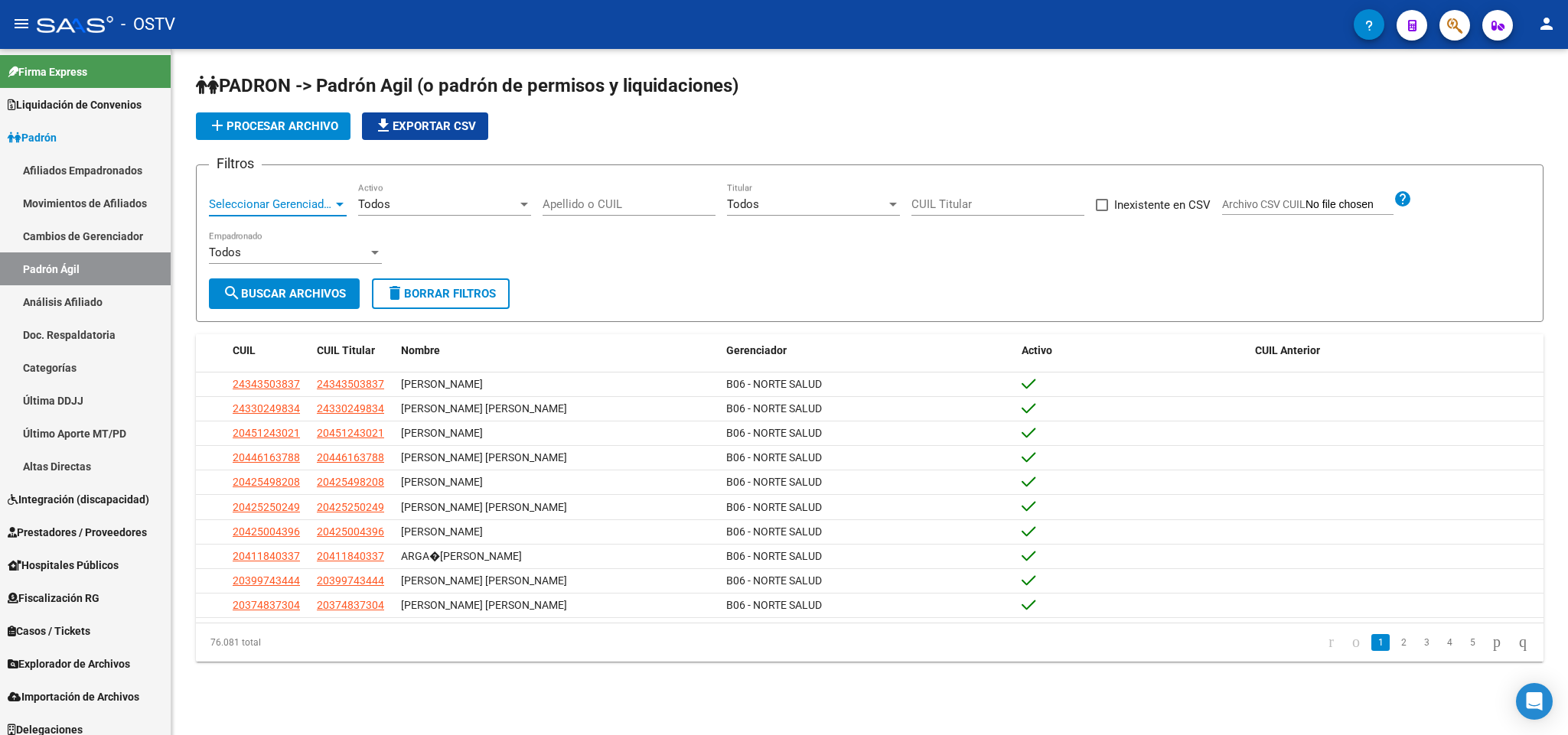
click at [334, 206] on div at bounding box center [340, 204] width 14 height 12
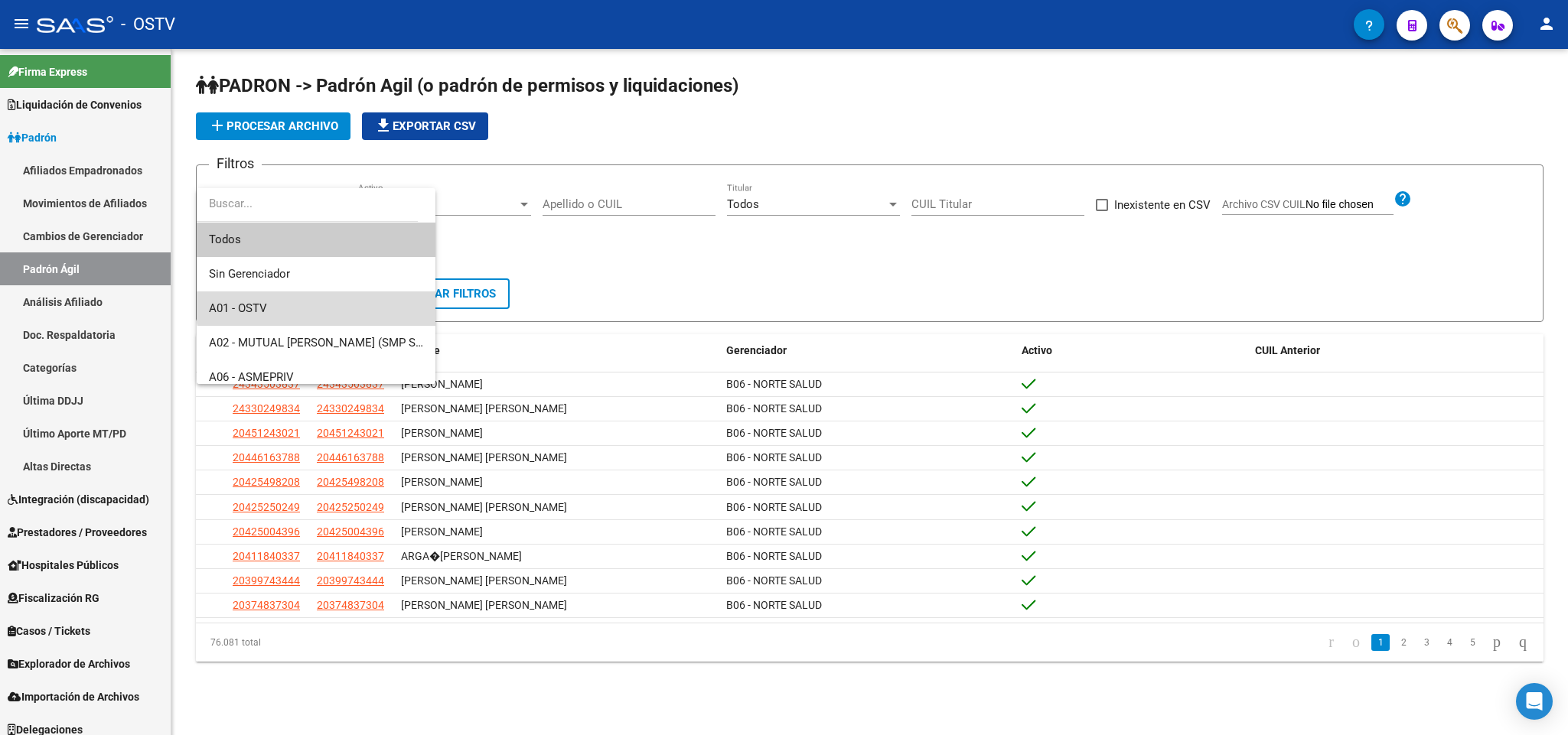
click at [322, 299] on span "A01 - OSTV" at bounding box center [316, 308] width 215 height 34
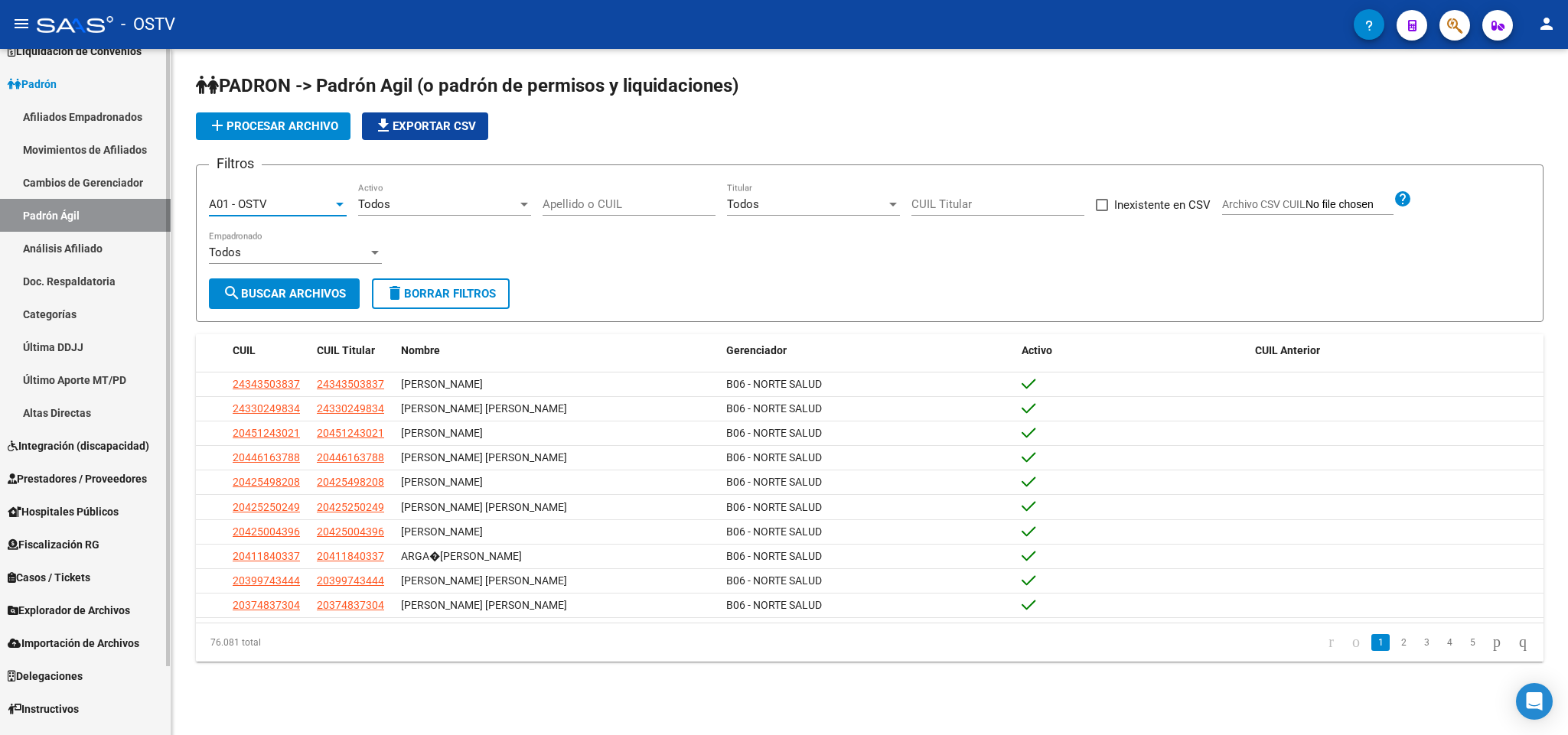
scroll to position [76, 0]
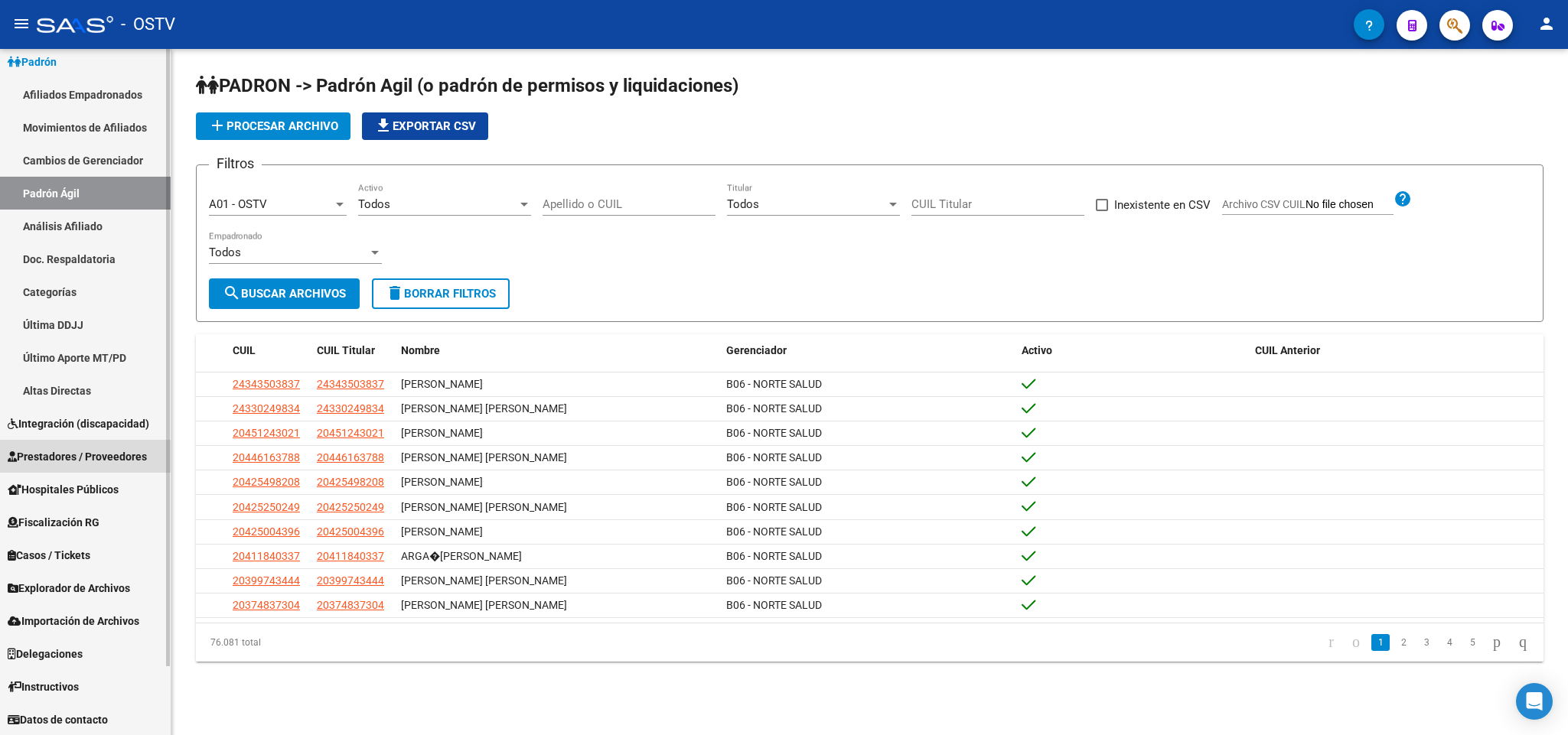
click at [116, 460] on span "Prestadores / Proveedores" at bounding box center [77, 457] width 140 height 17
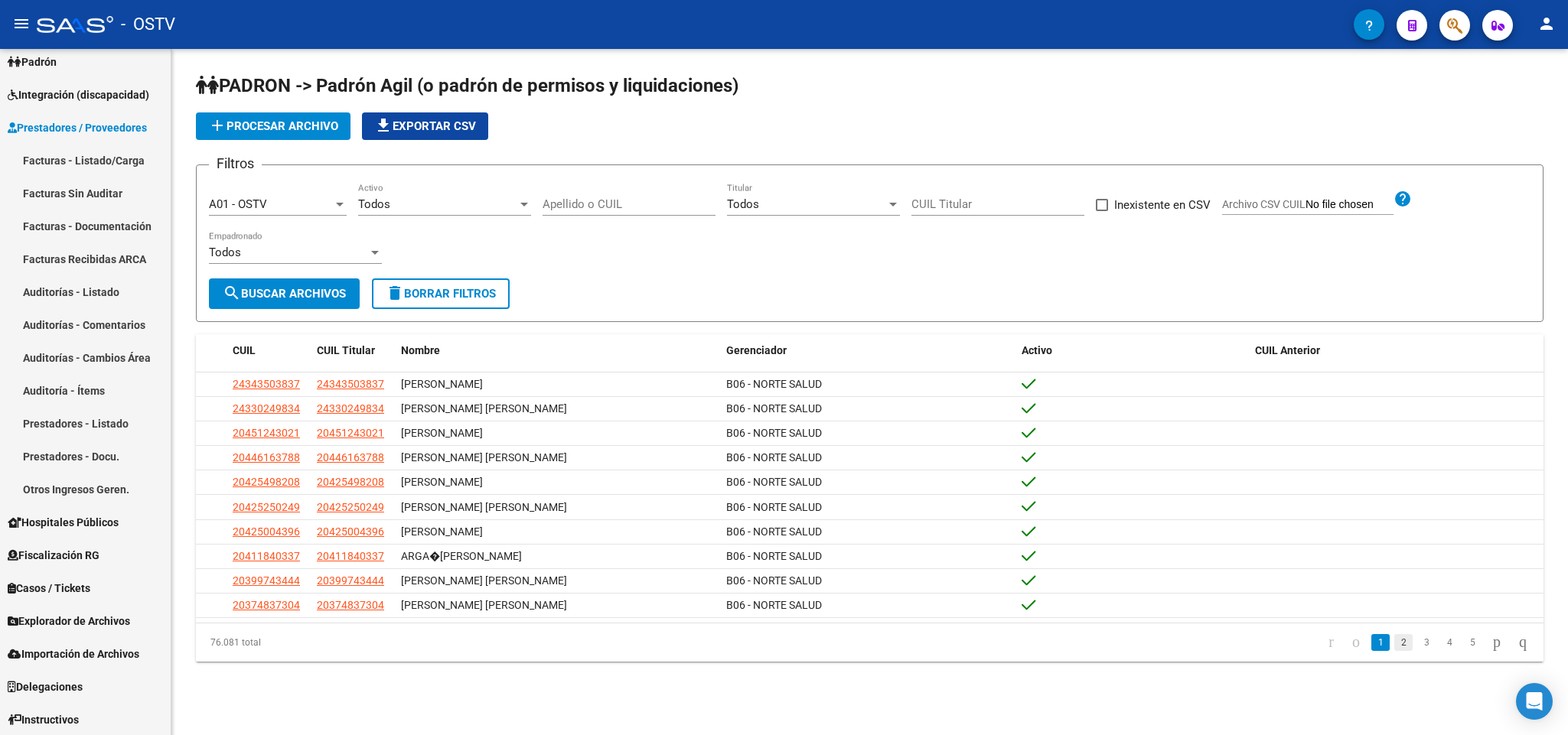
click at [1395, 651] on link "2" at bounding box center [1404, 642] width 19 height 17
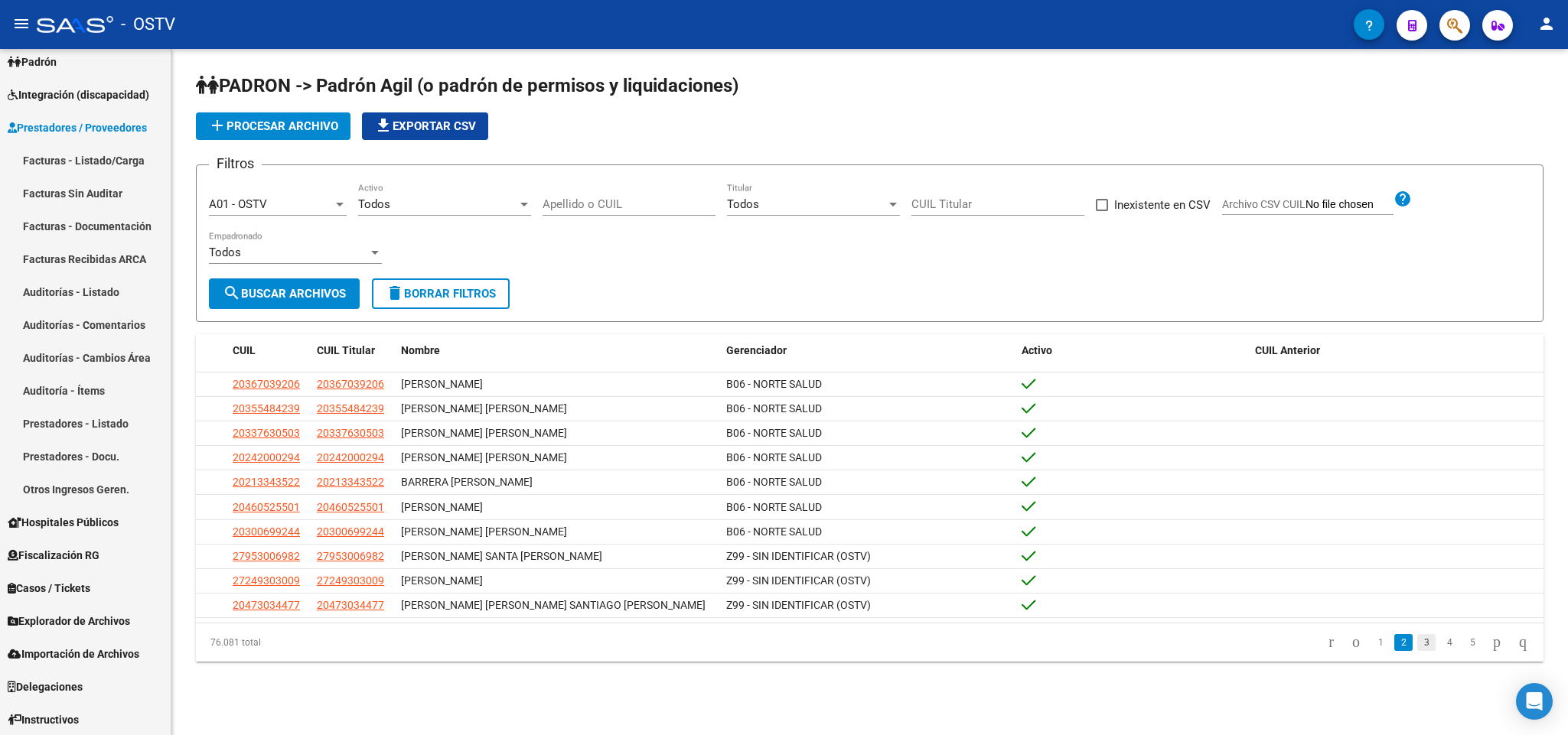
click at [1418, 651] on link "3" at bounding box center [1427, 642] width 19 height 17
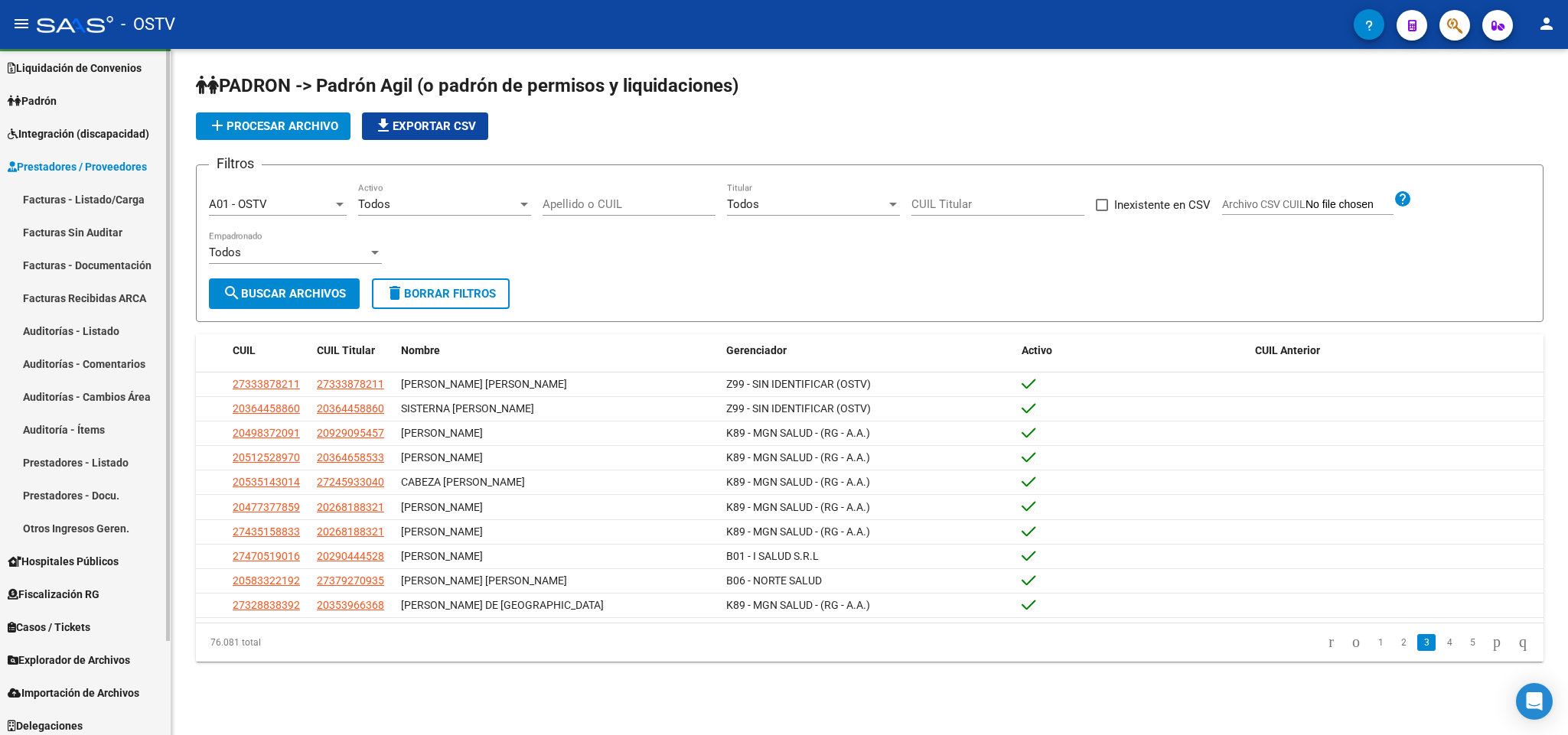
scroll to position [0, 0]
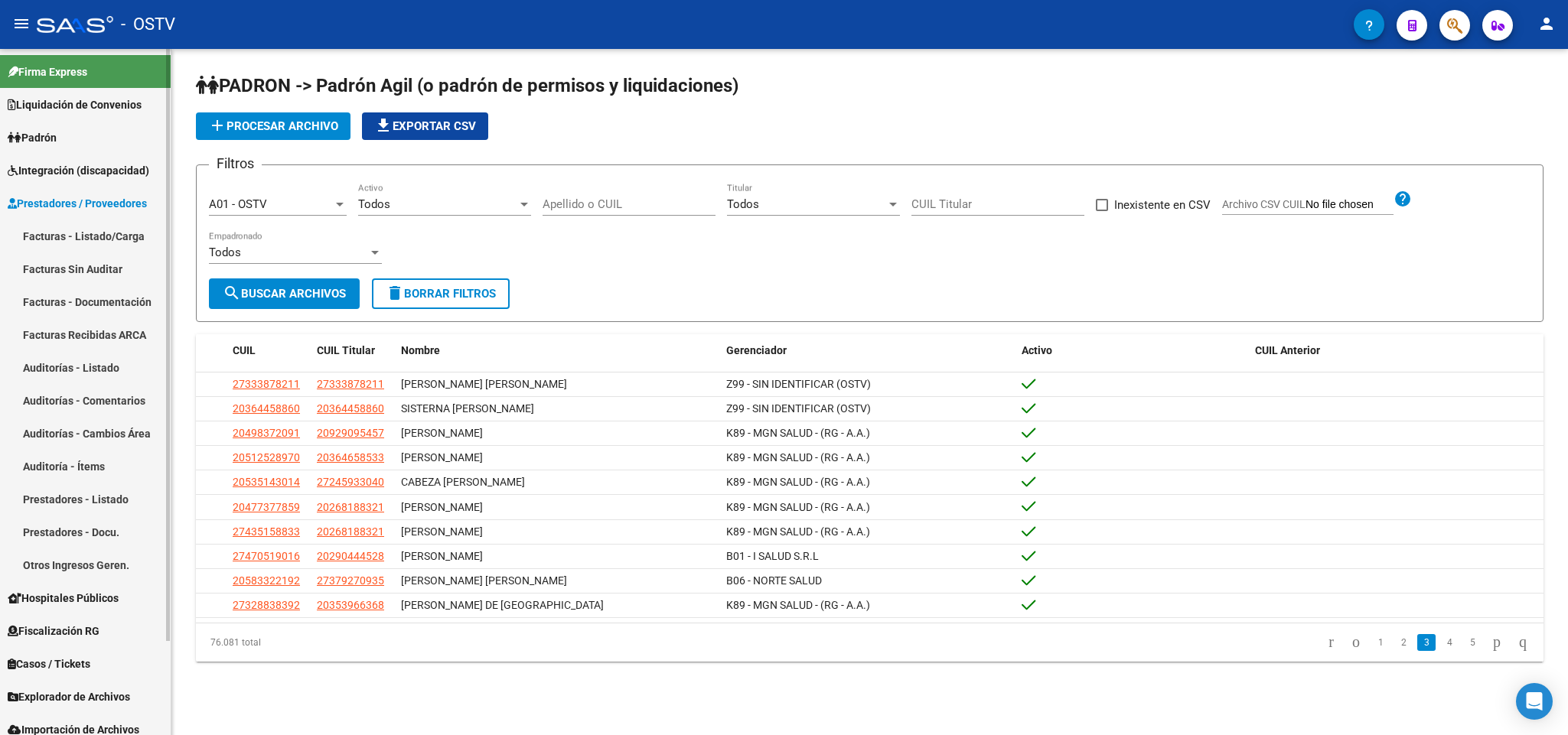
click at [78, 599] on span "Hospitales Públicos" at bounding box center [63, 598] width 111 height 17
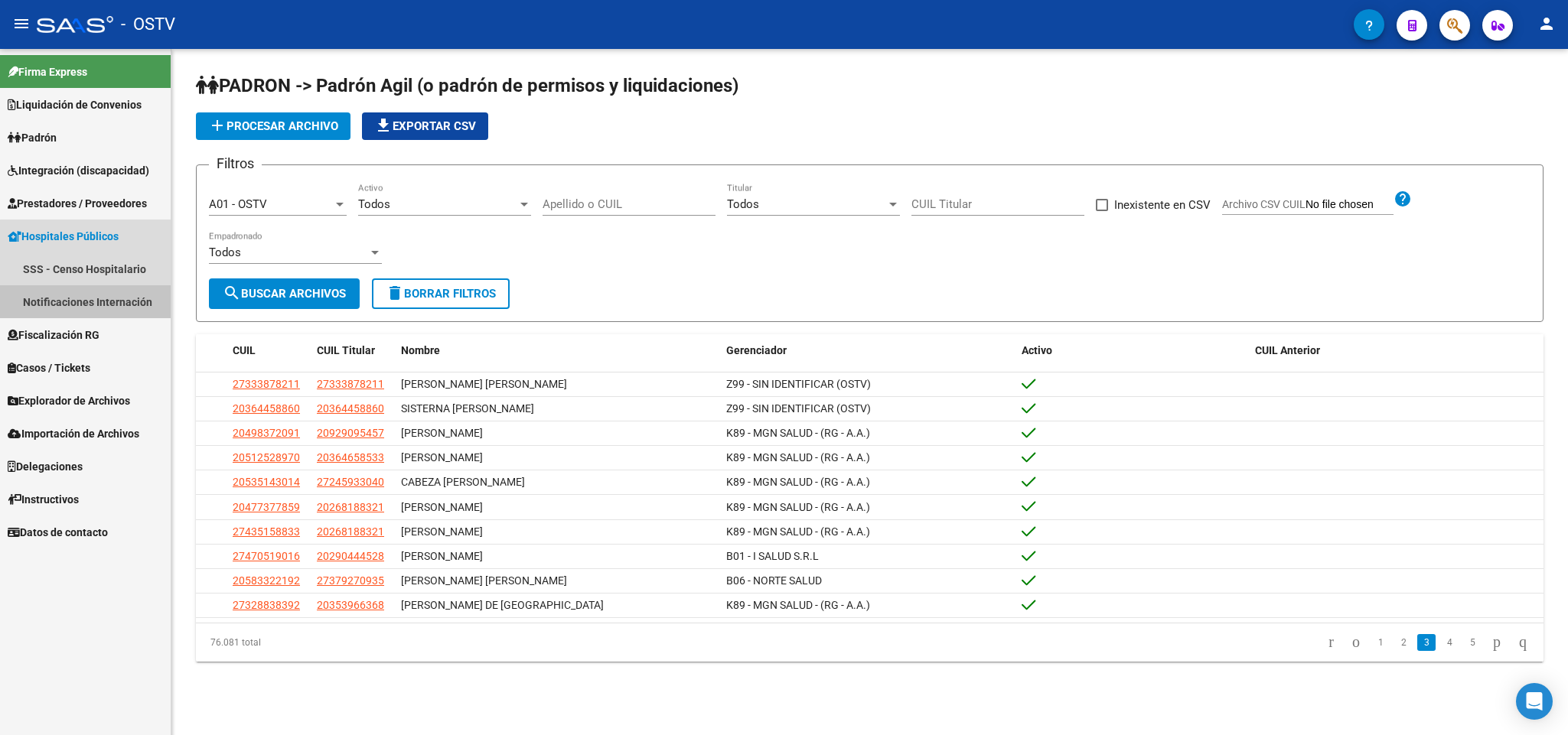
click at [109, 290] on link "Notificaciones Internación" at bounding box center [85, 302] width 171 height 33
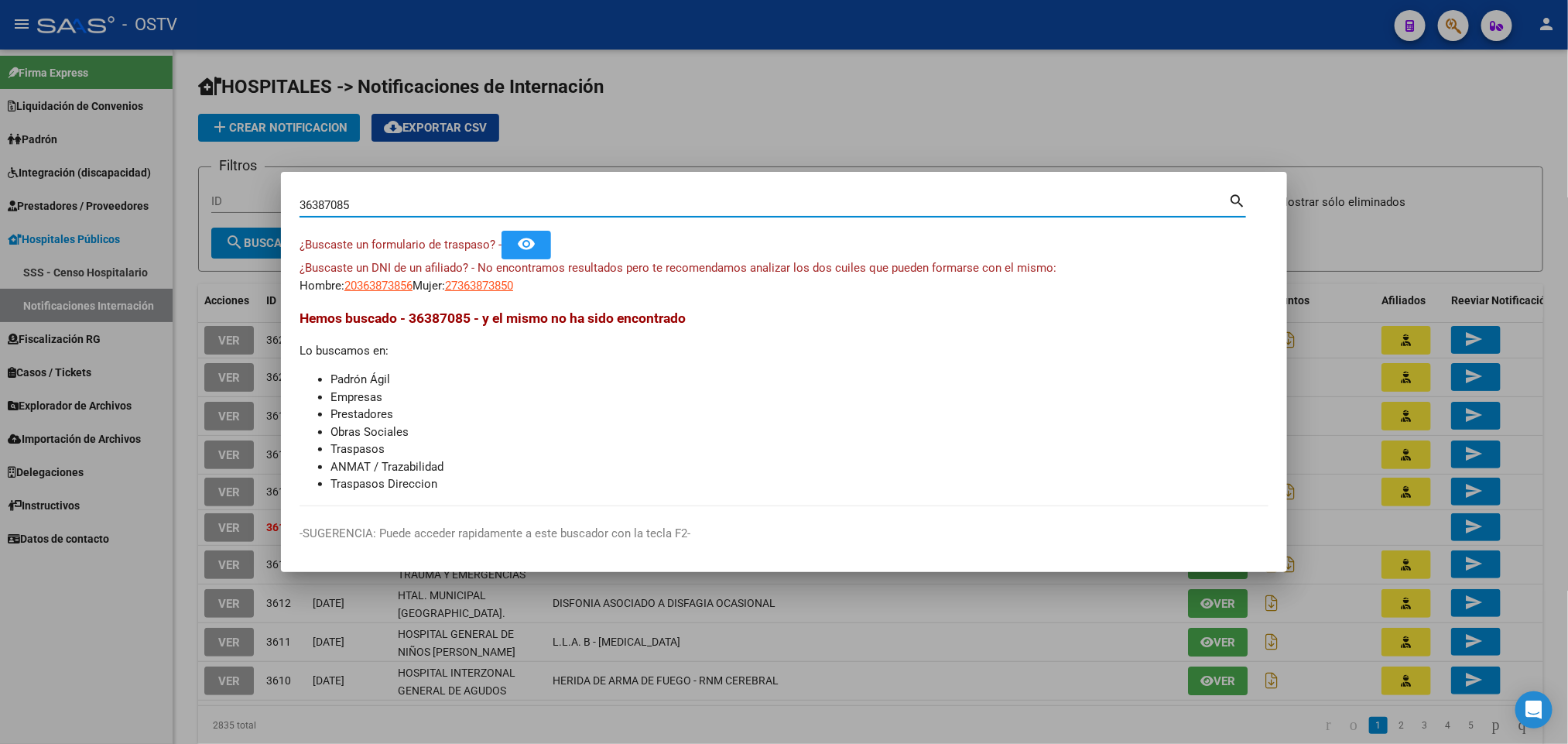
type input "36387085"
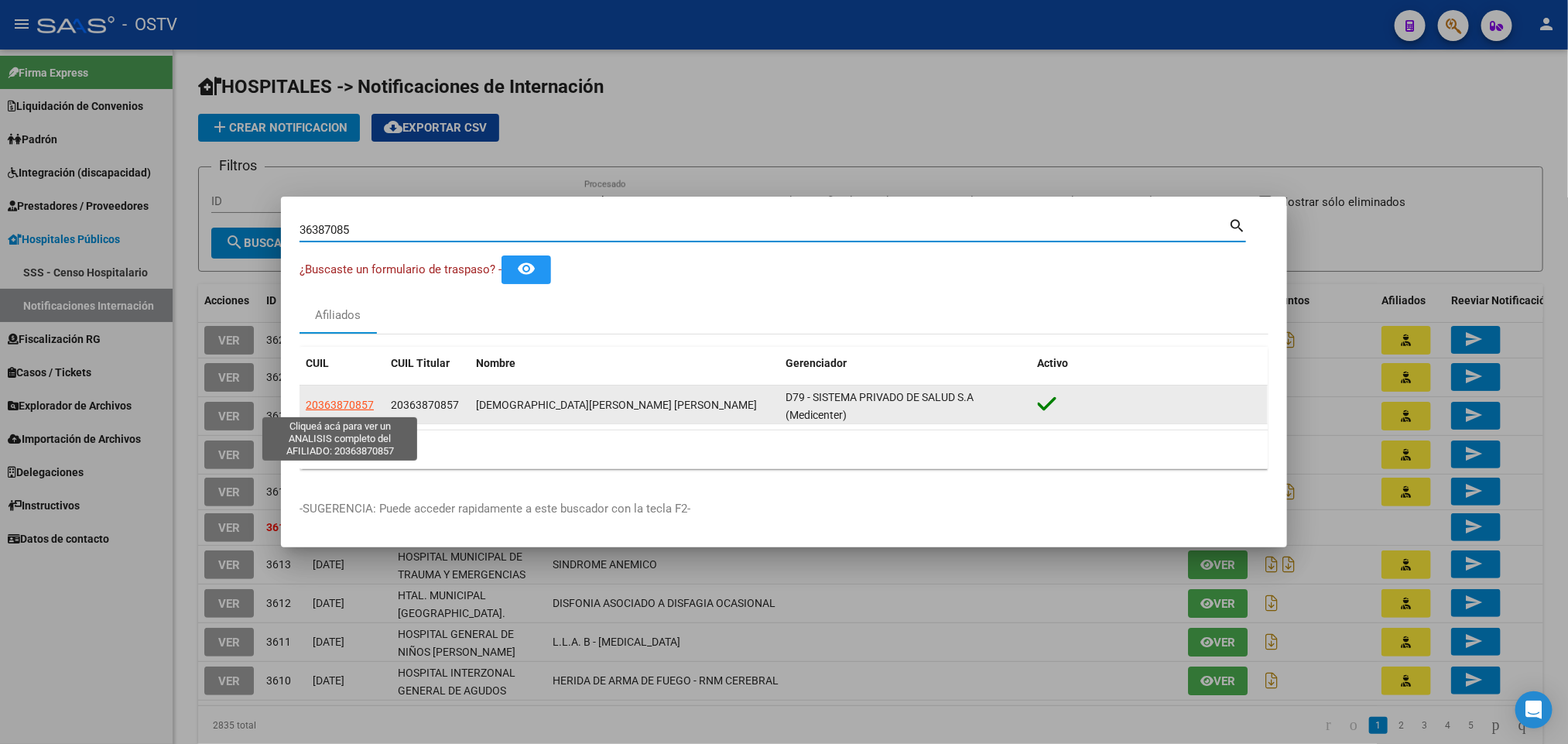
click at [360, 410] on span "20363870857" at bounding box center [339, 405] width 68 height 12
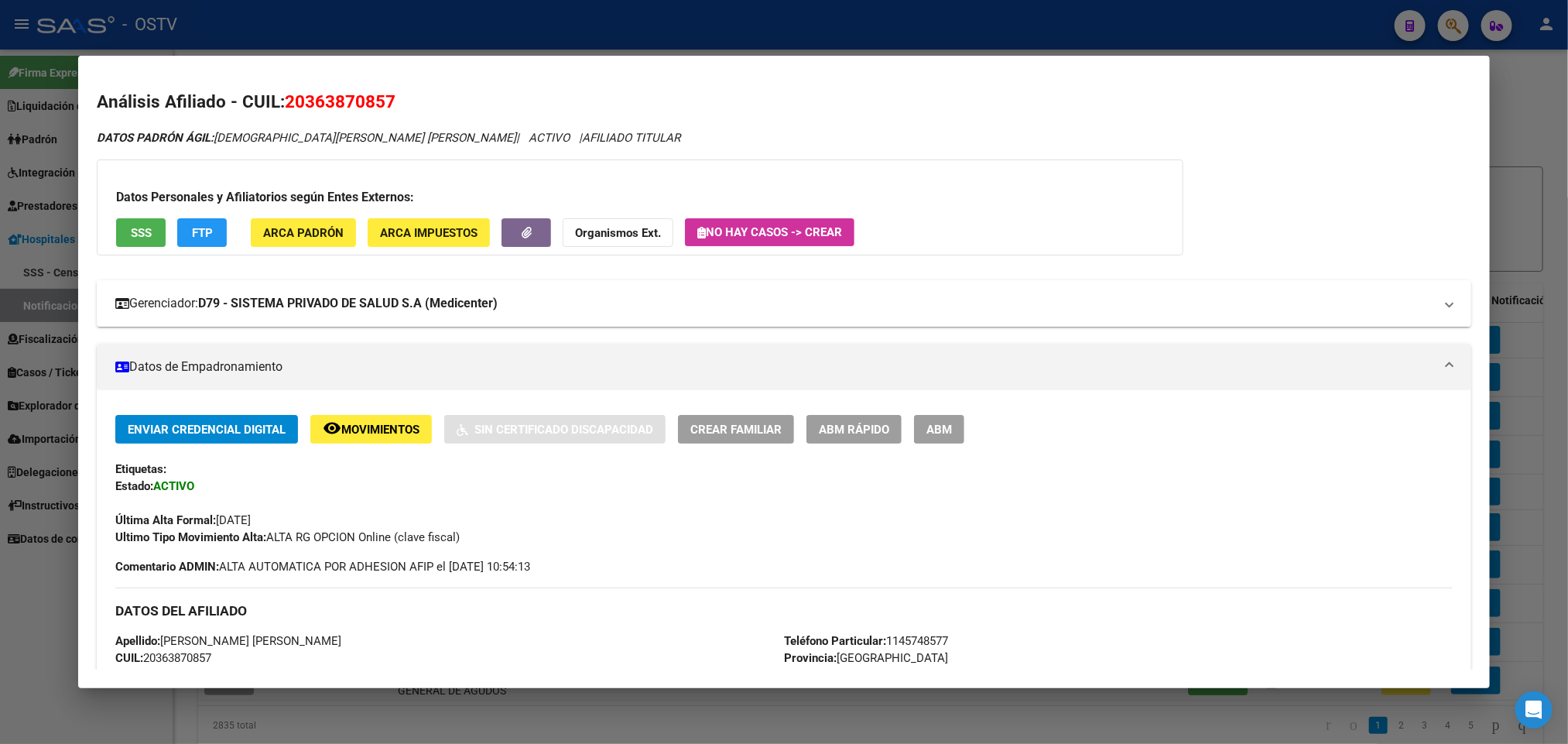
click at [426, 317] on mat-expansion-panel-header "Gerenciador: D79 - SISTEMA PRIVADO DE SALUD S.A (Medicenter)" at bounding box center [783, 303] width 1374 height 46
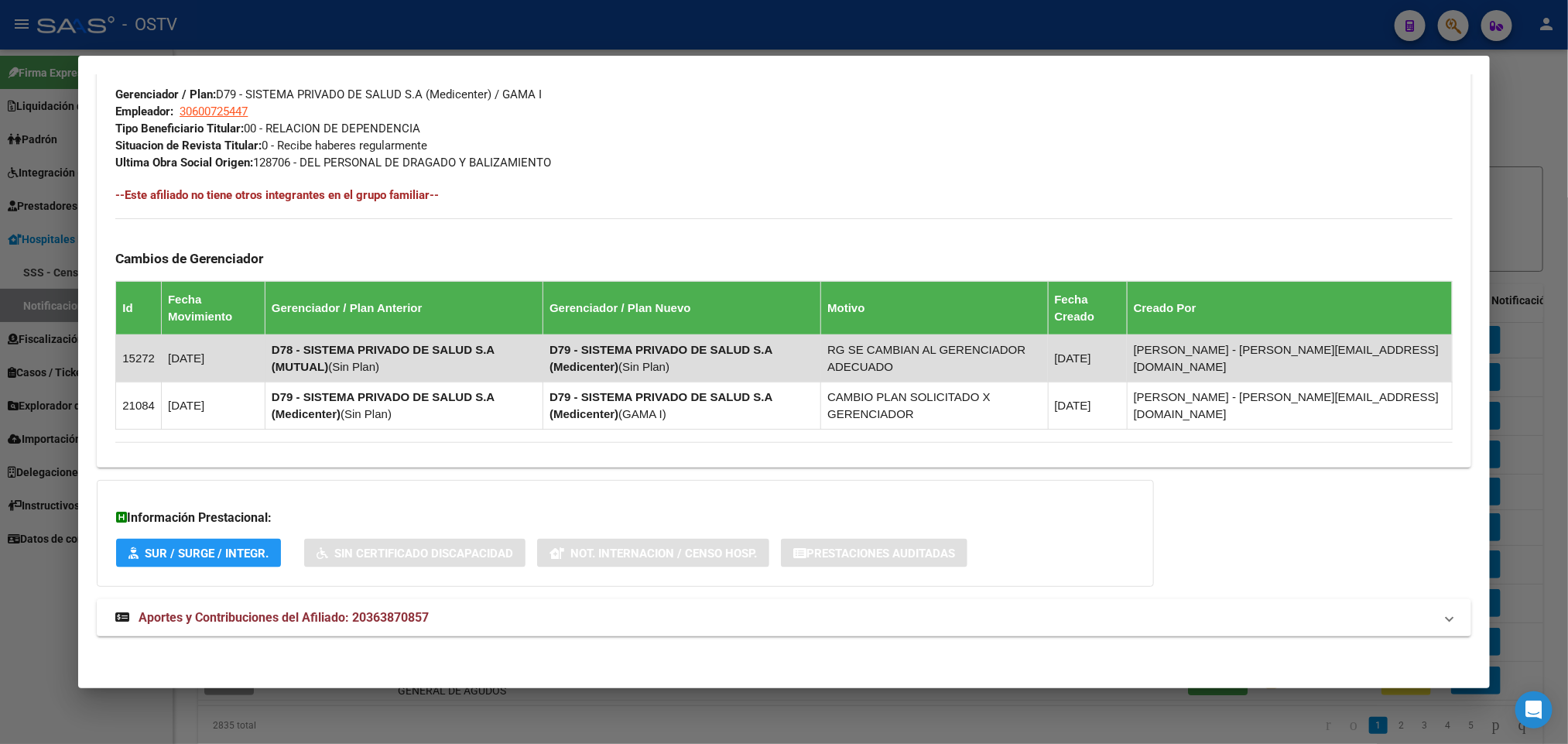
scroll to position [1067, 0]
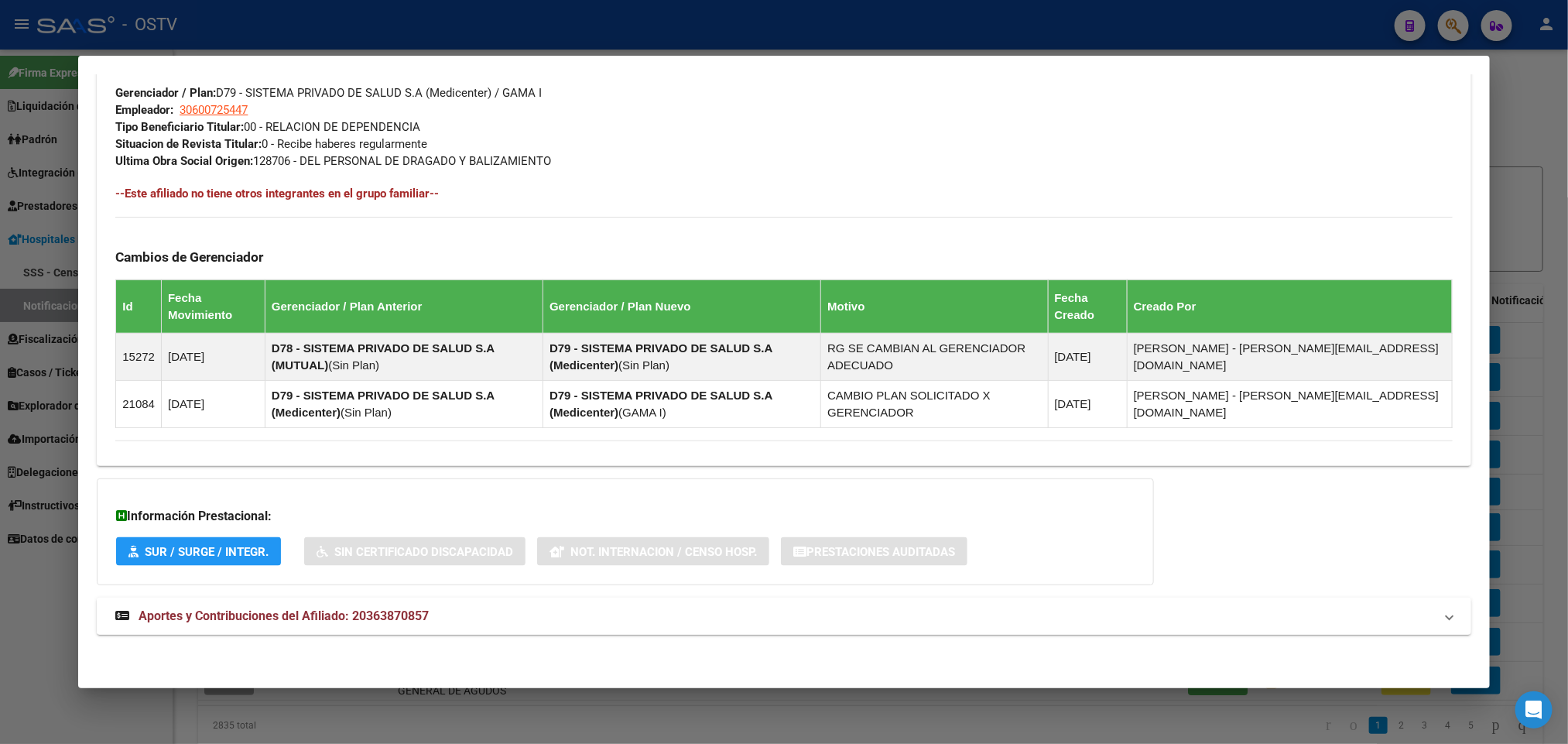
click at [420, 621] on span "Aportes y Contribuciones del Afiliado: 20363870857" at bounding box center [284, 616] width 290 height 15
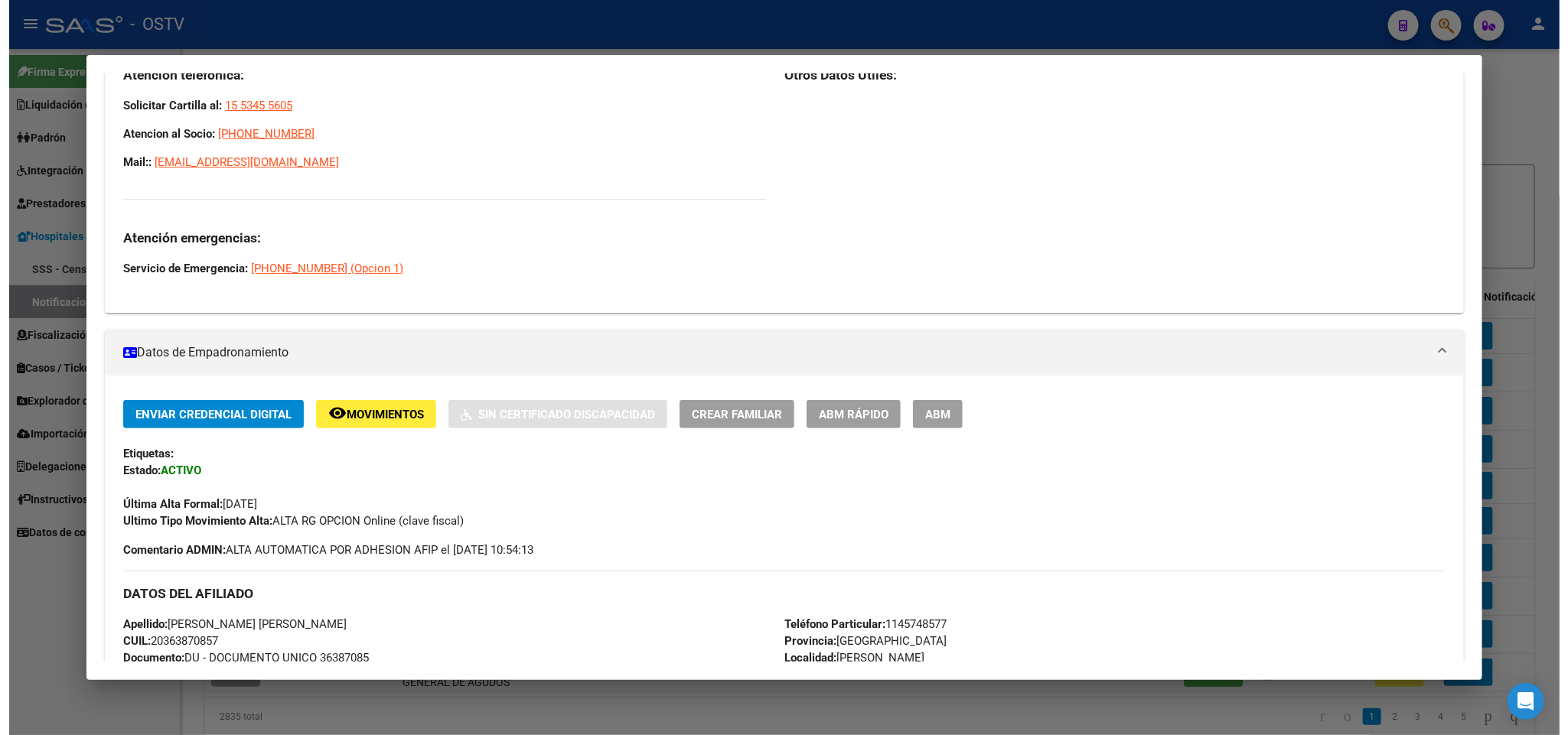
scroll to position [0, 0]
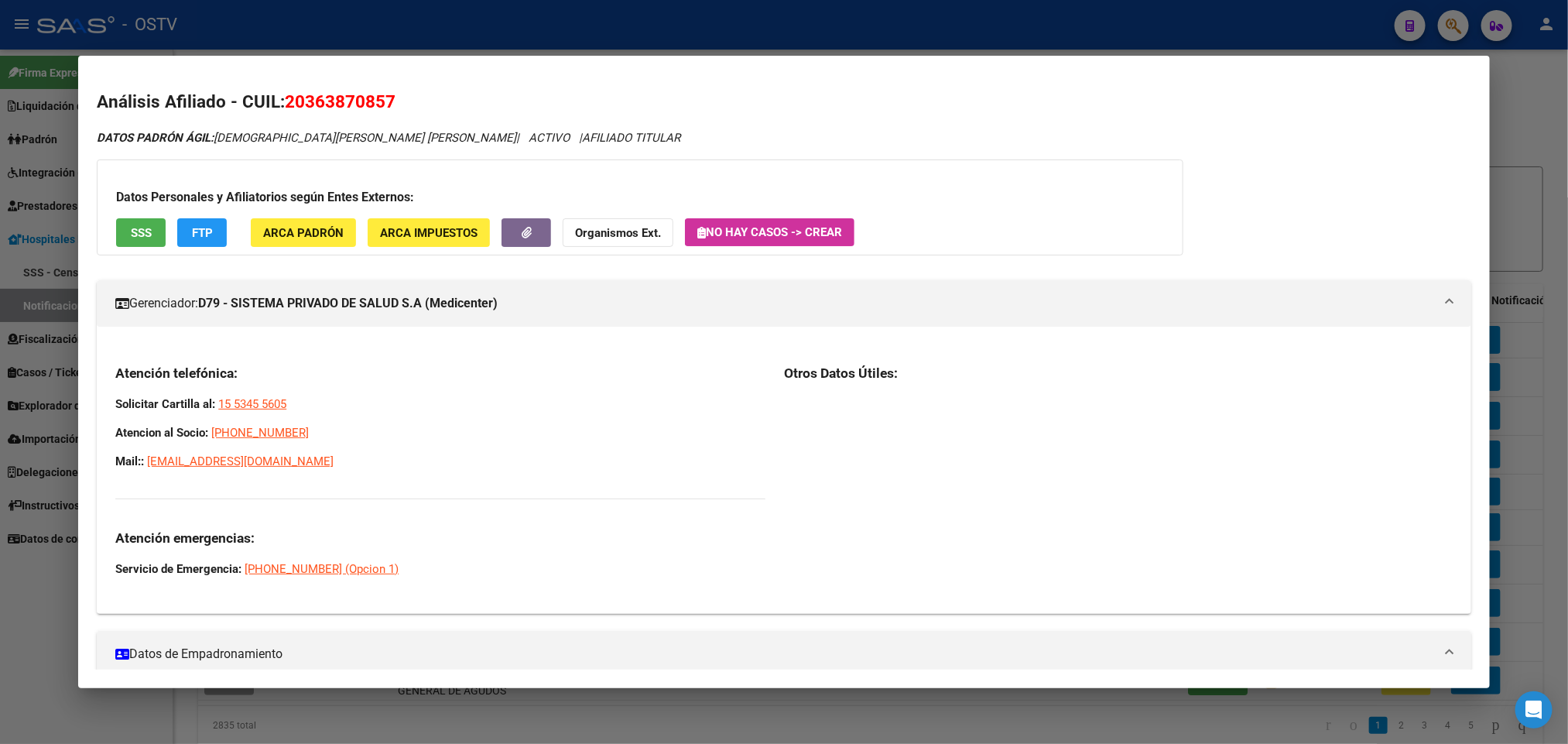
click at [37, 135] on div at bounding box center [784, 372] width 1568 height 744
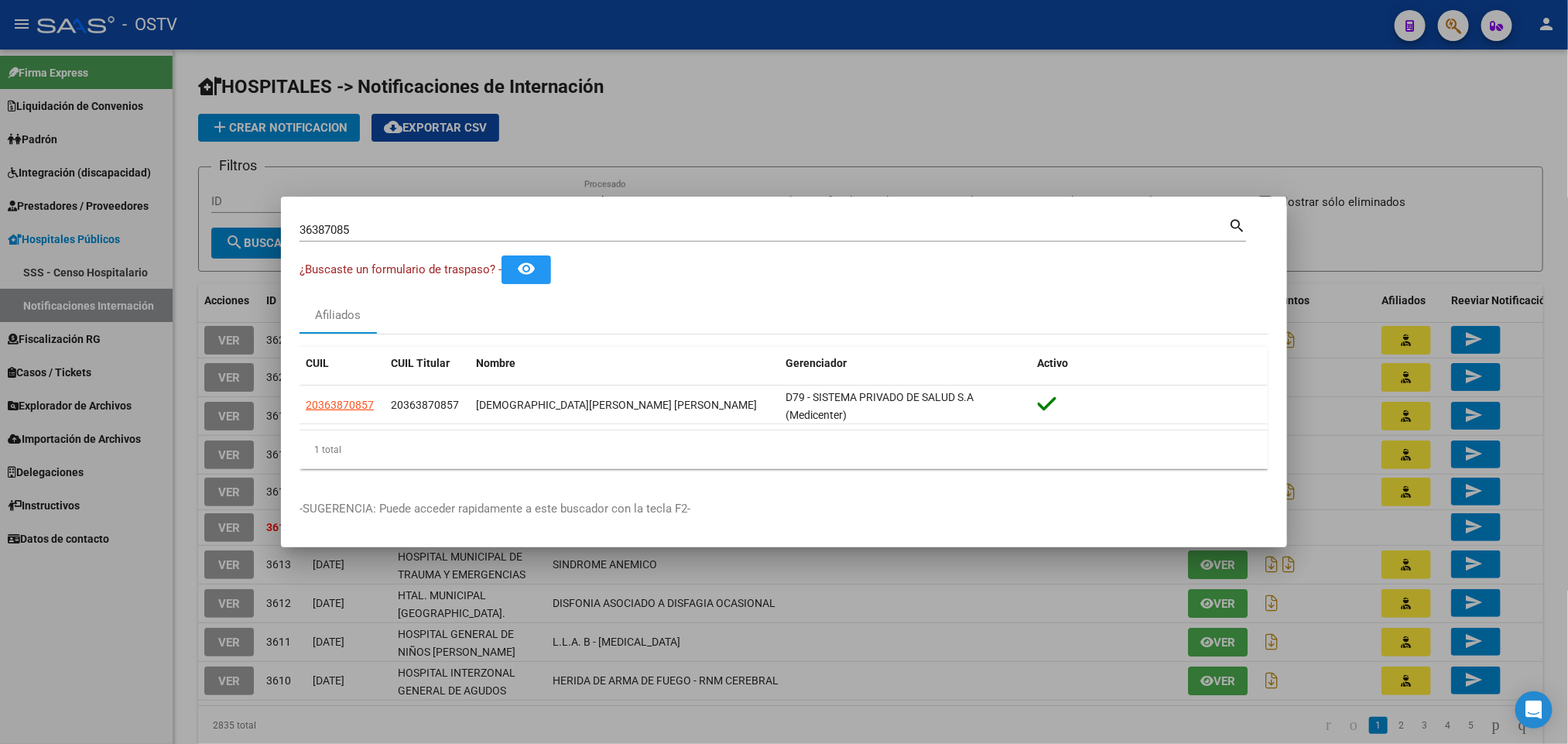
click at [758, 35] on div at bounding box center [784, 372] width 1568 height 744
